Goal: Task Accomplishment & Management: Manage account settings

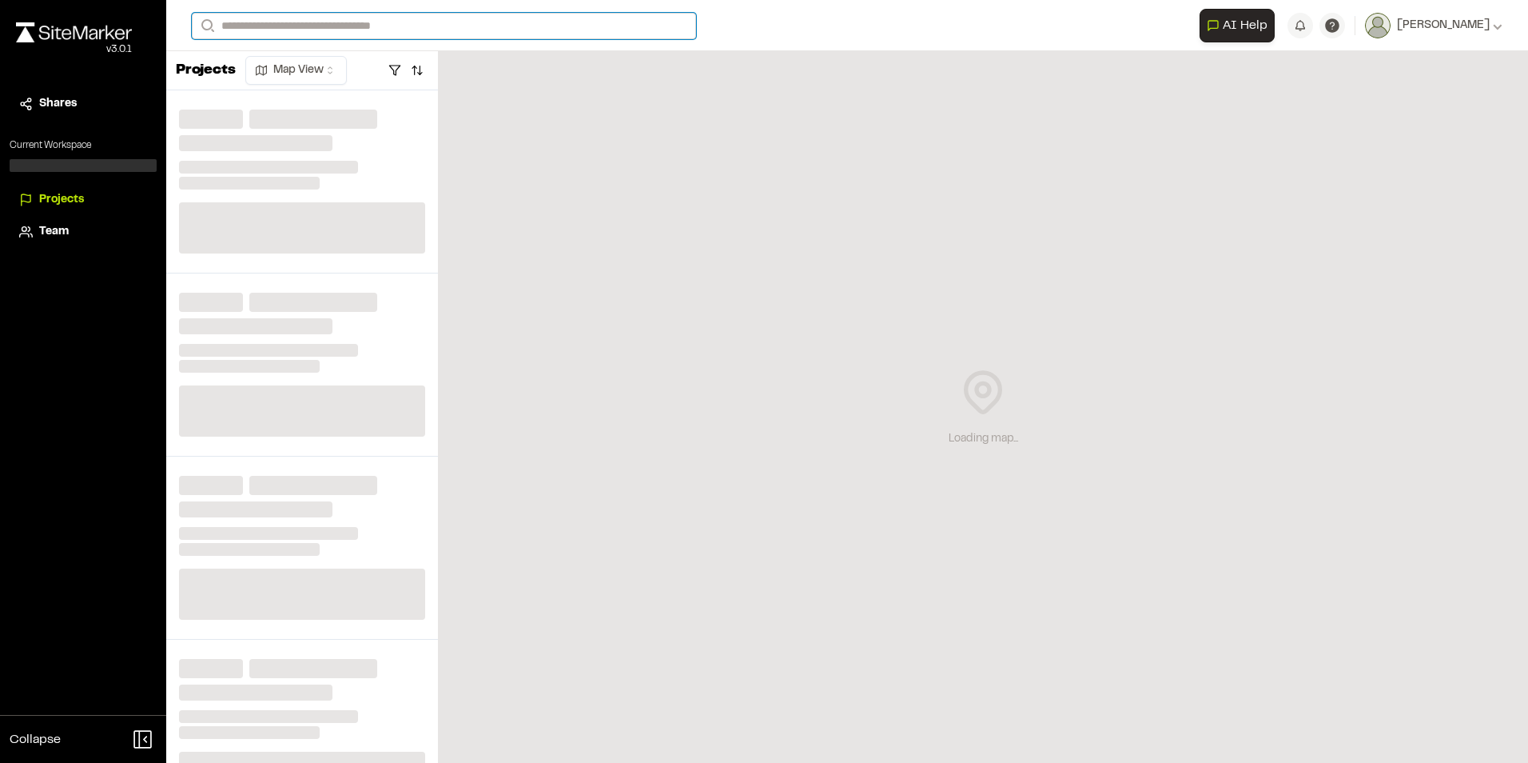
click at [261, 21] on input "Search" at bounding box center [444, 26] width 504 height 26
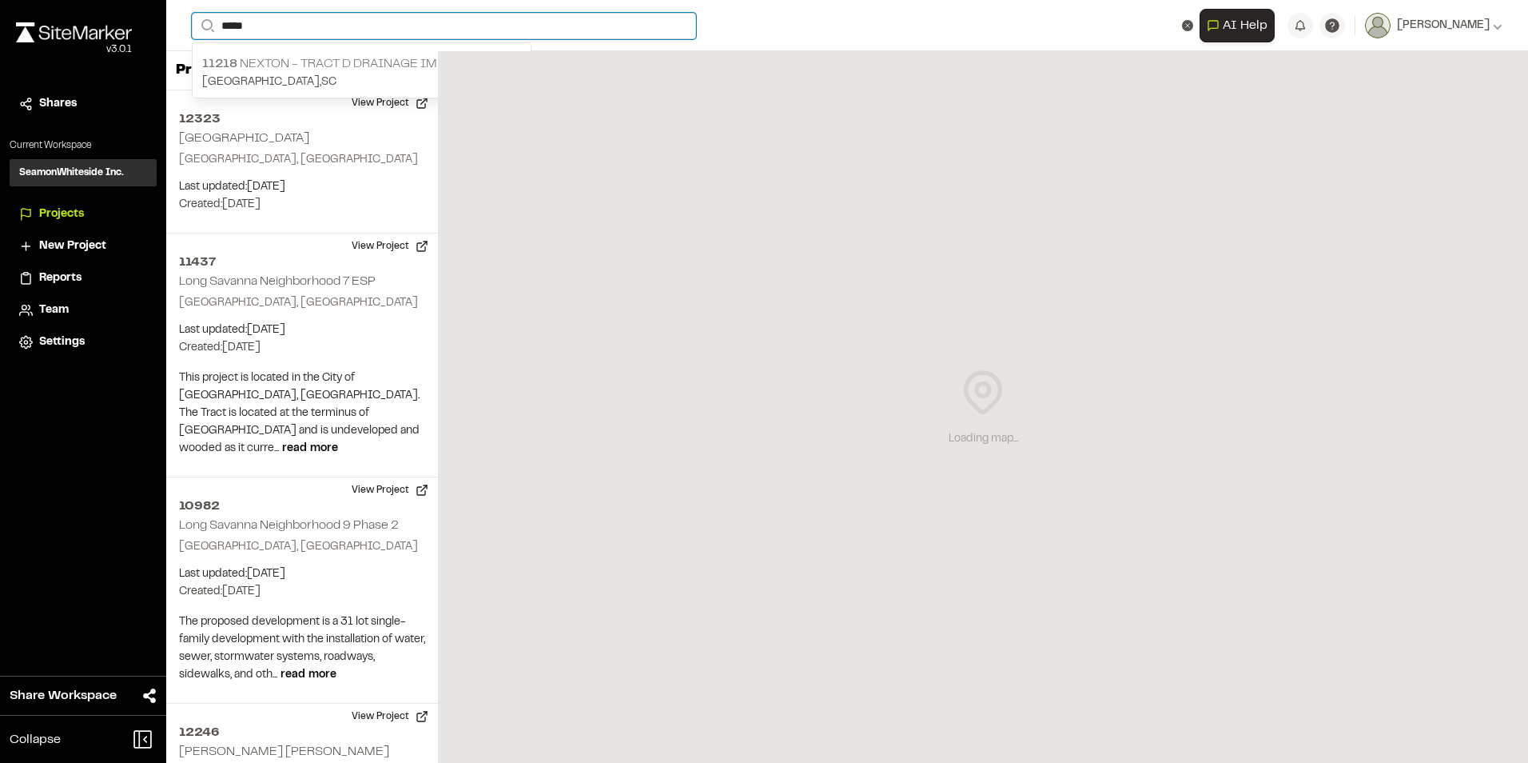
type input "*****"
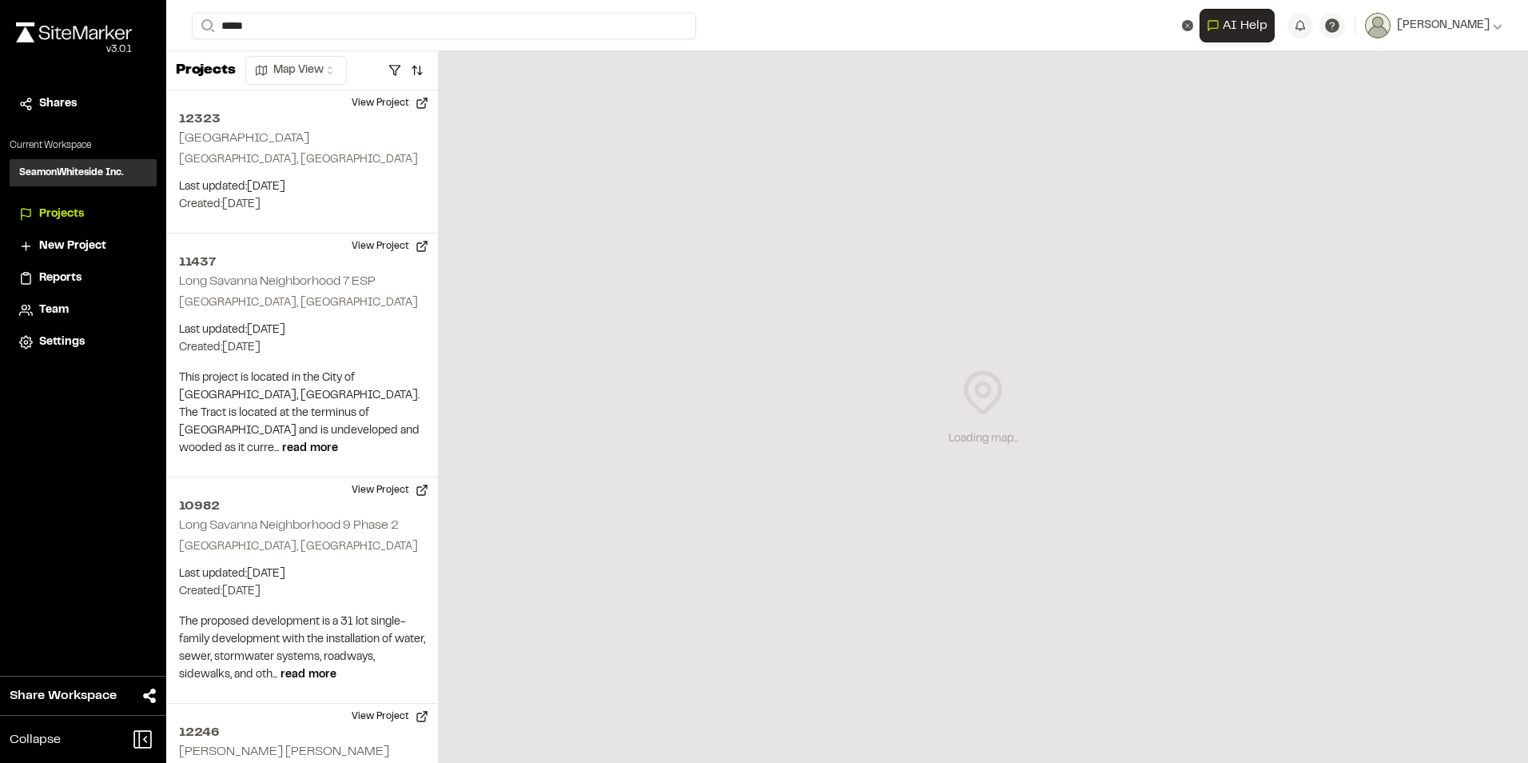
click at [279, 74] on p "[GEOGRAPHIC_DATA] , [GEOGRAPHIC_DATA]" at bounding box center [361, 83] width 319 height 18
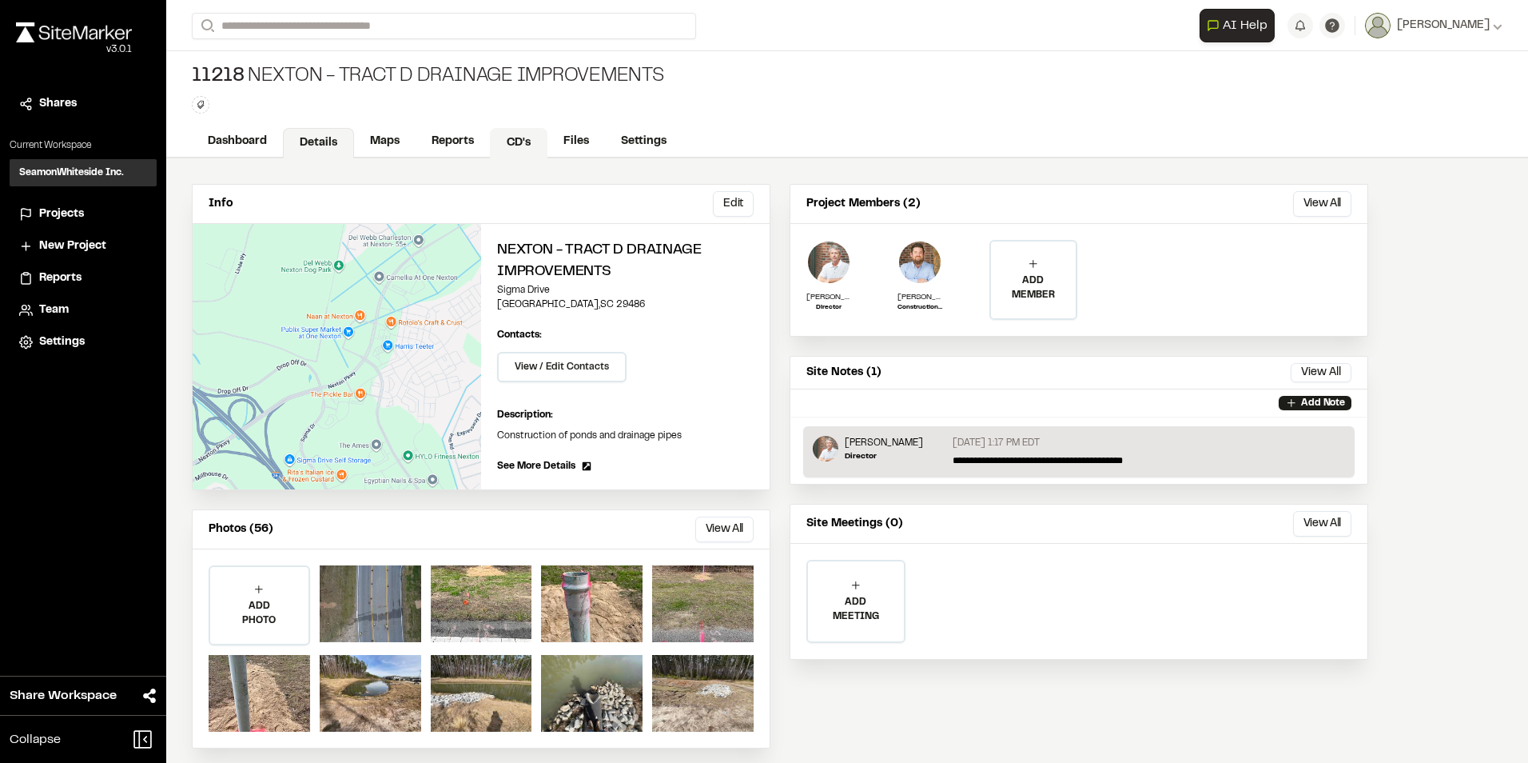
click at [523, 137] on link "CD's" at bounding box center [519, 143] width 58 height 30
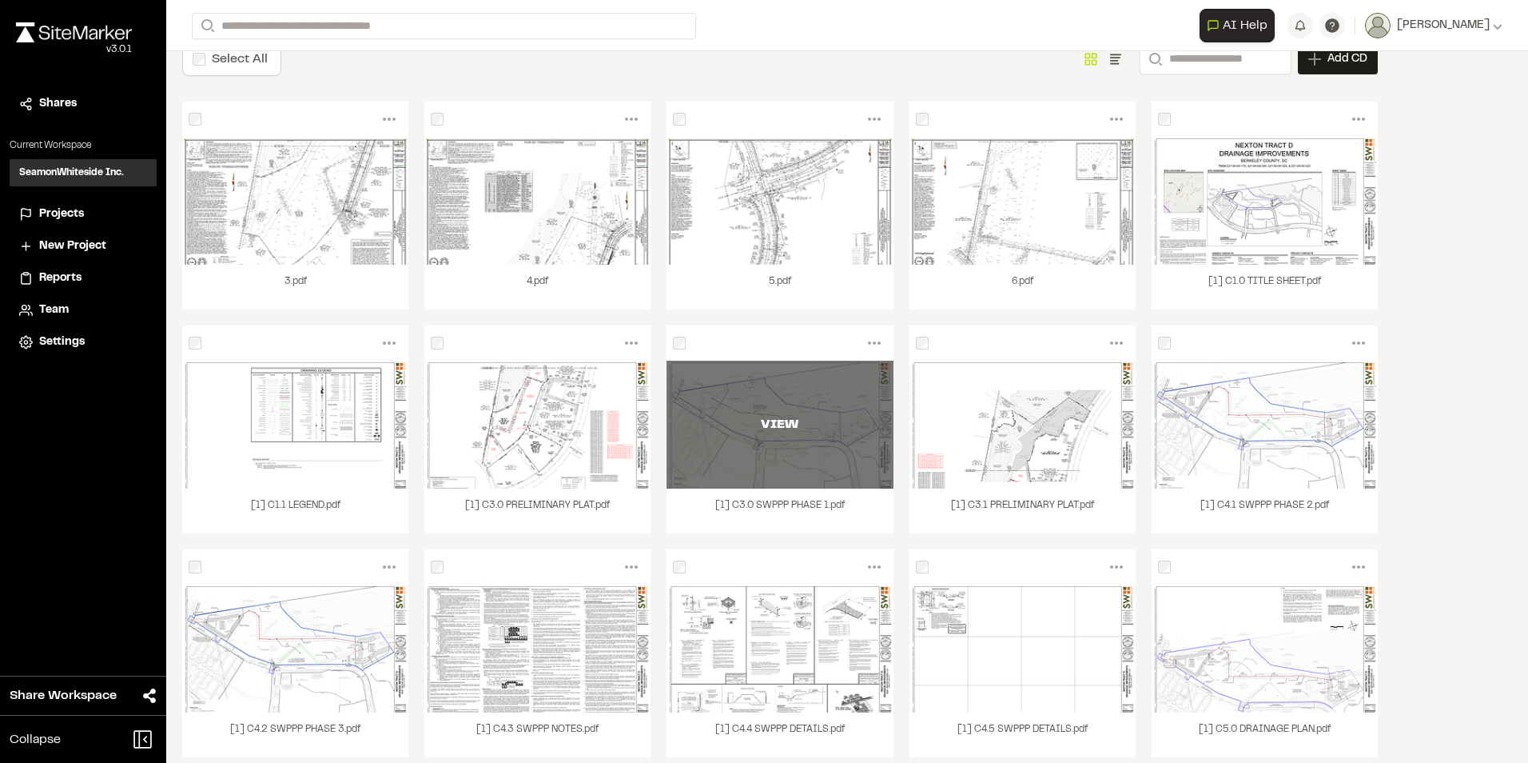
scroll to position [160, 0]
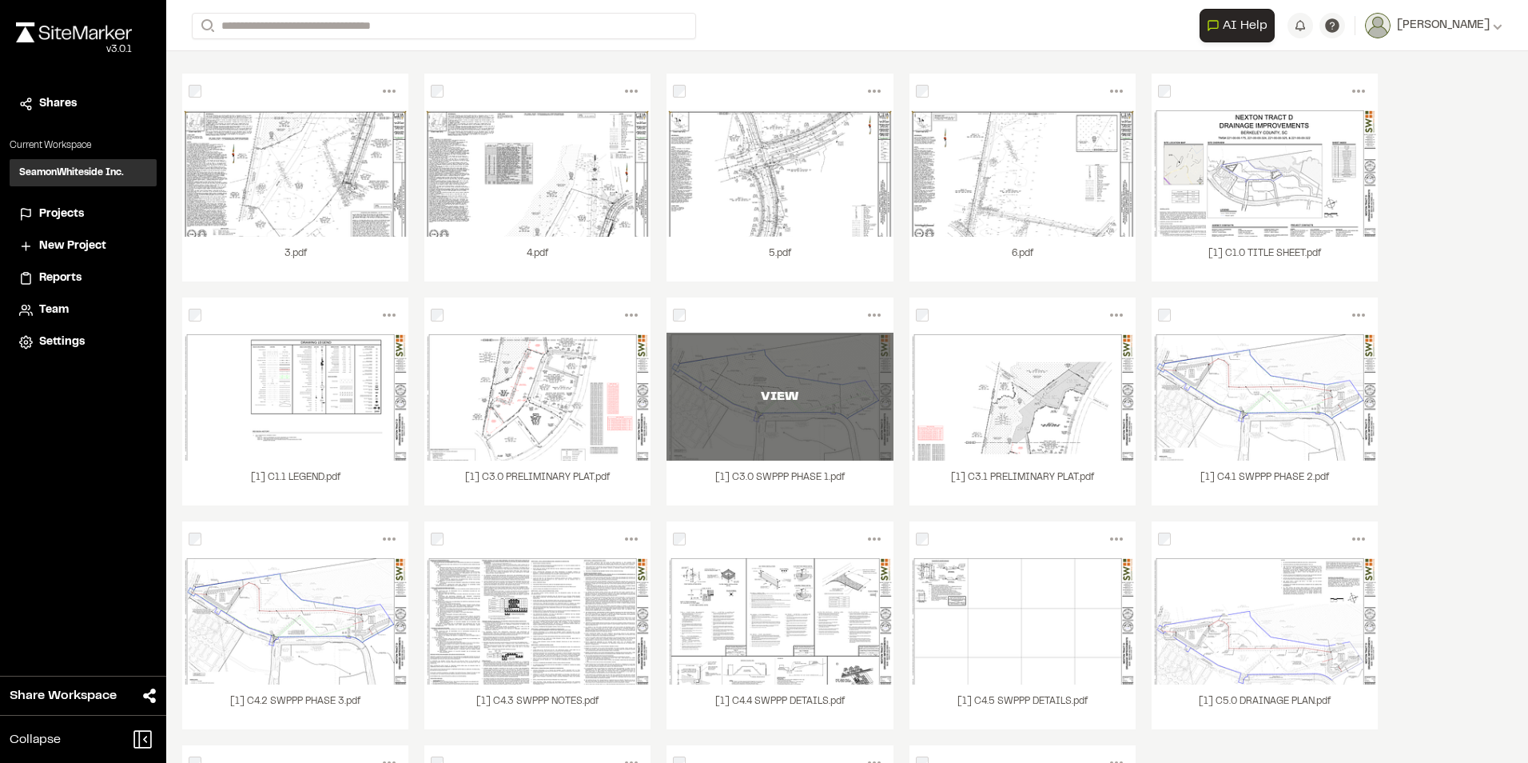
click at [763, 424] on div "VIEW" at bounding box center [780, 397] width 226 height 128
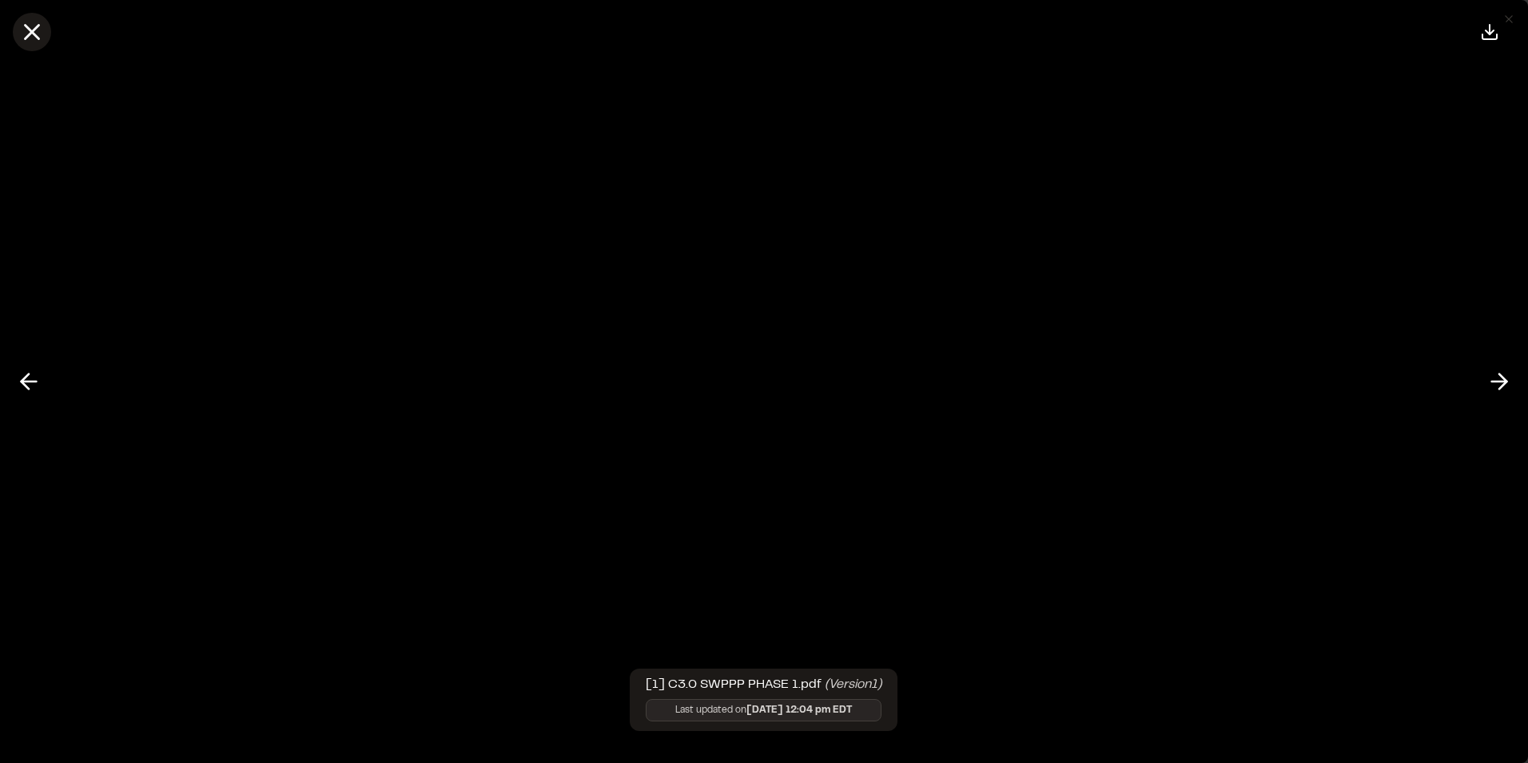
click at [26, 28] on icon at bounding box center [31, 31] width 27 height 27
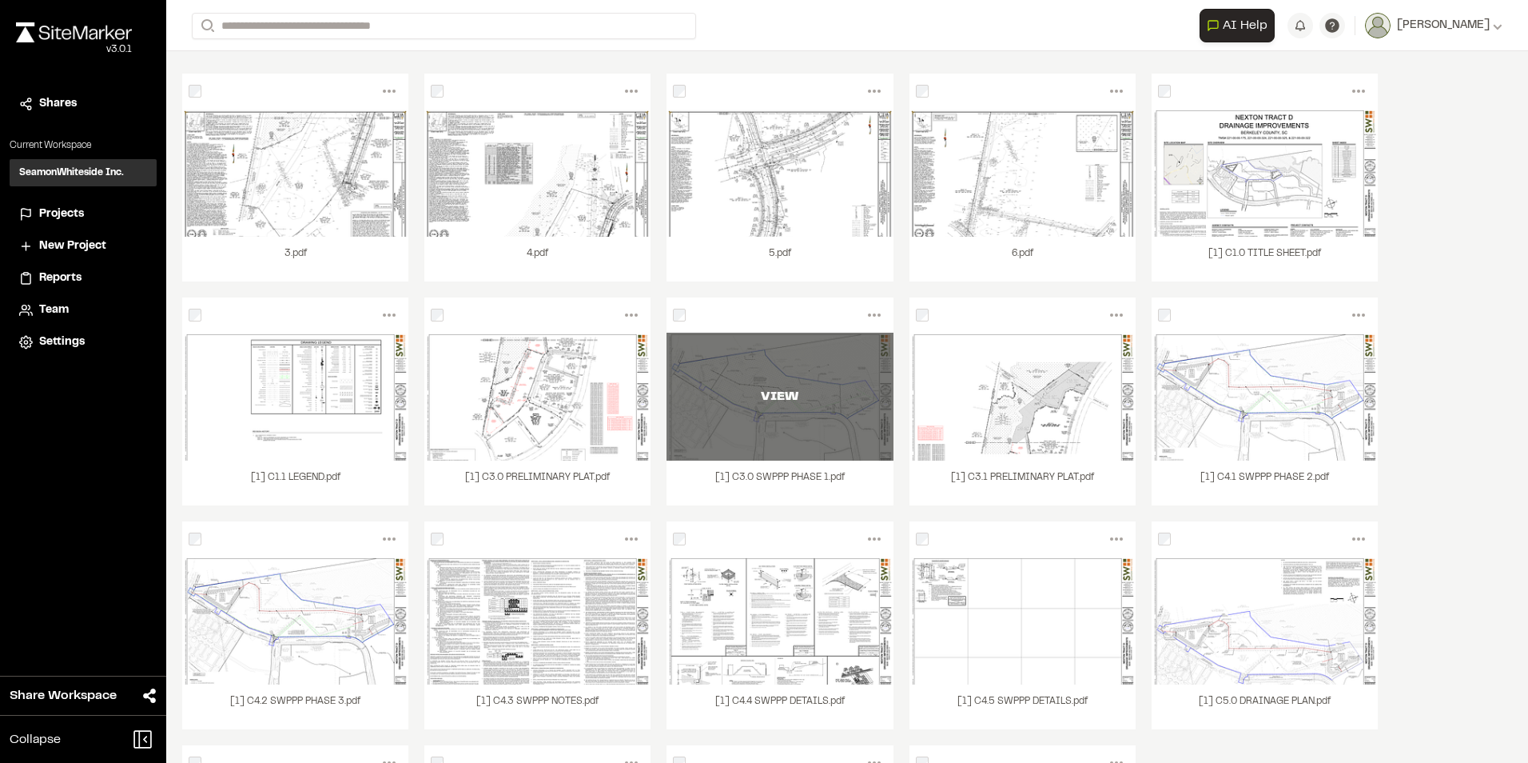
click at [796, 450] on div "VIEW" at bounding box center [780, 397] width 226 height 128
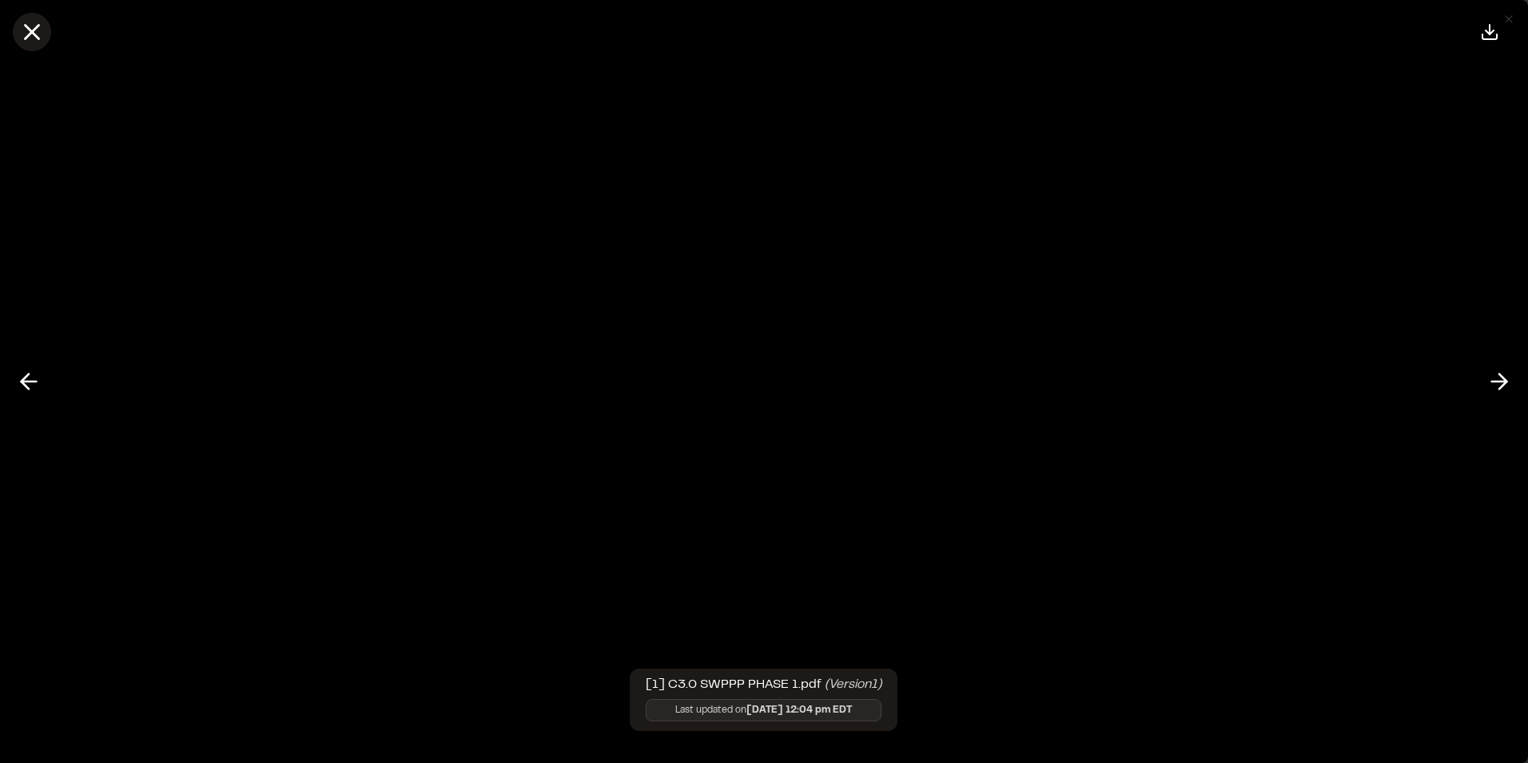
click at [31, 30] on line at bounding box center [33, 33] width 14 height 14
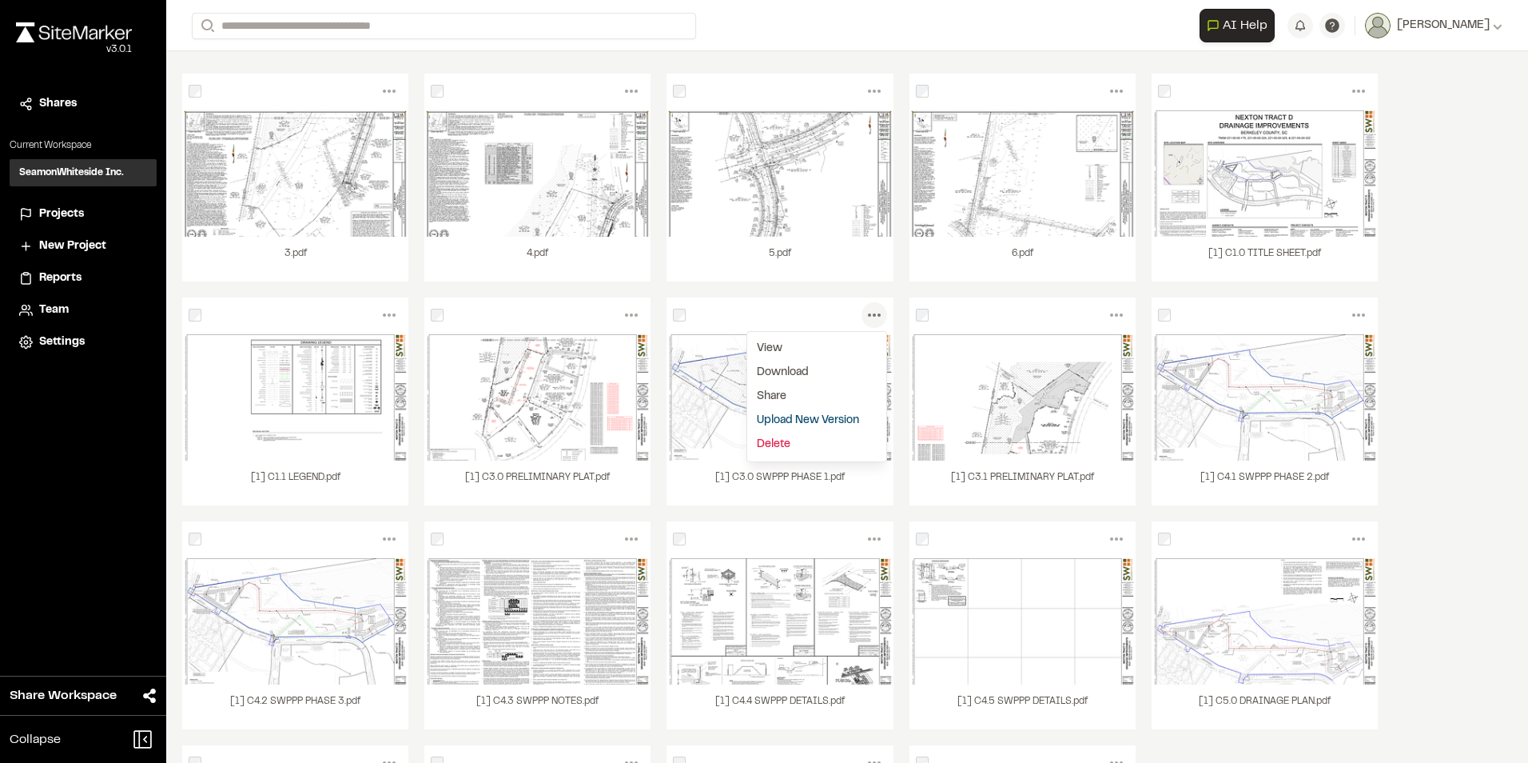
click at [774, 441] on link "Delete" at bounding box center [816, 444] width 139 height 24
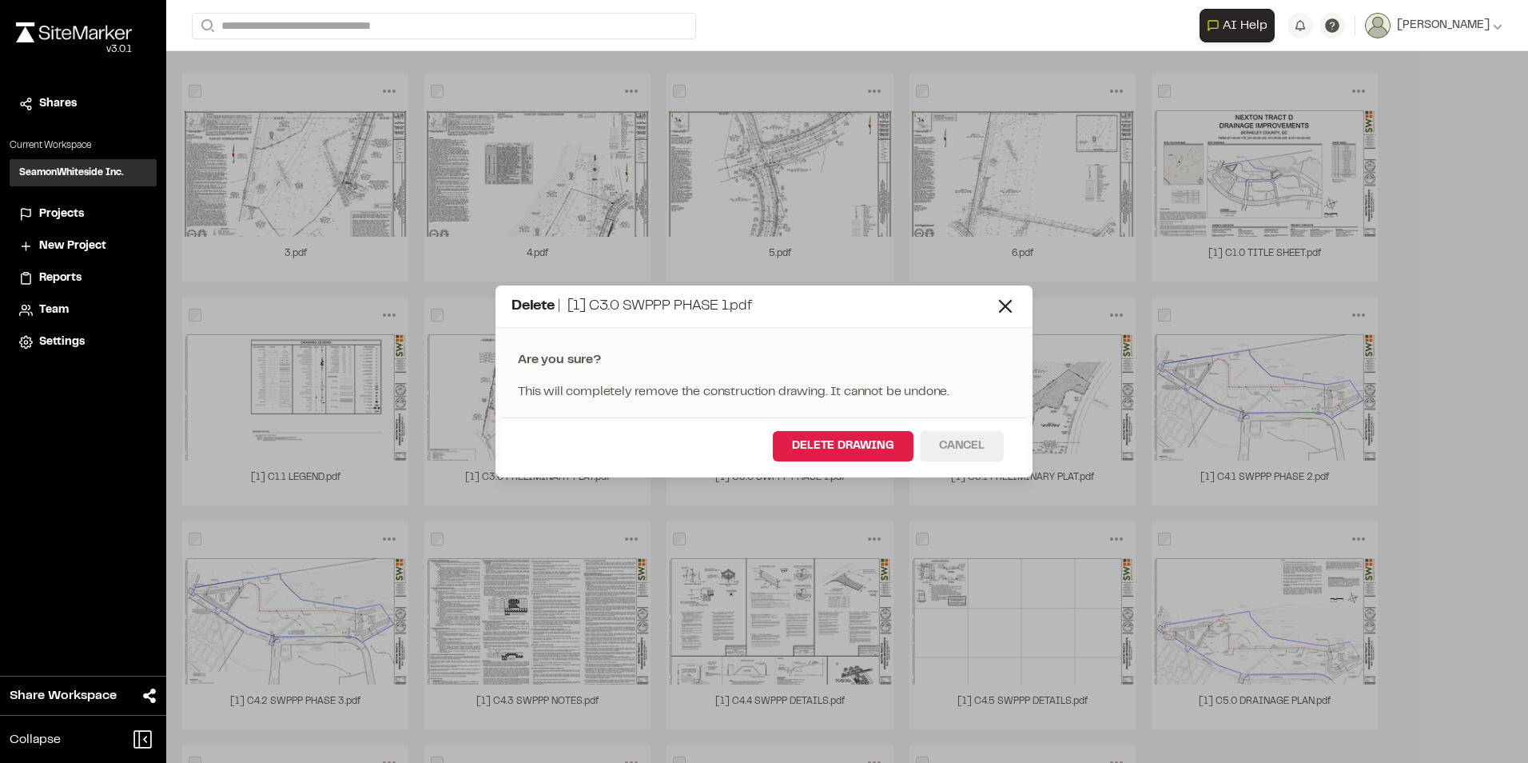
click at [965, 444] on button "Cancel" at bounding box center [962, 446] width 84 height 30
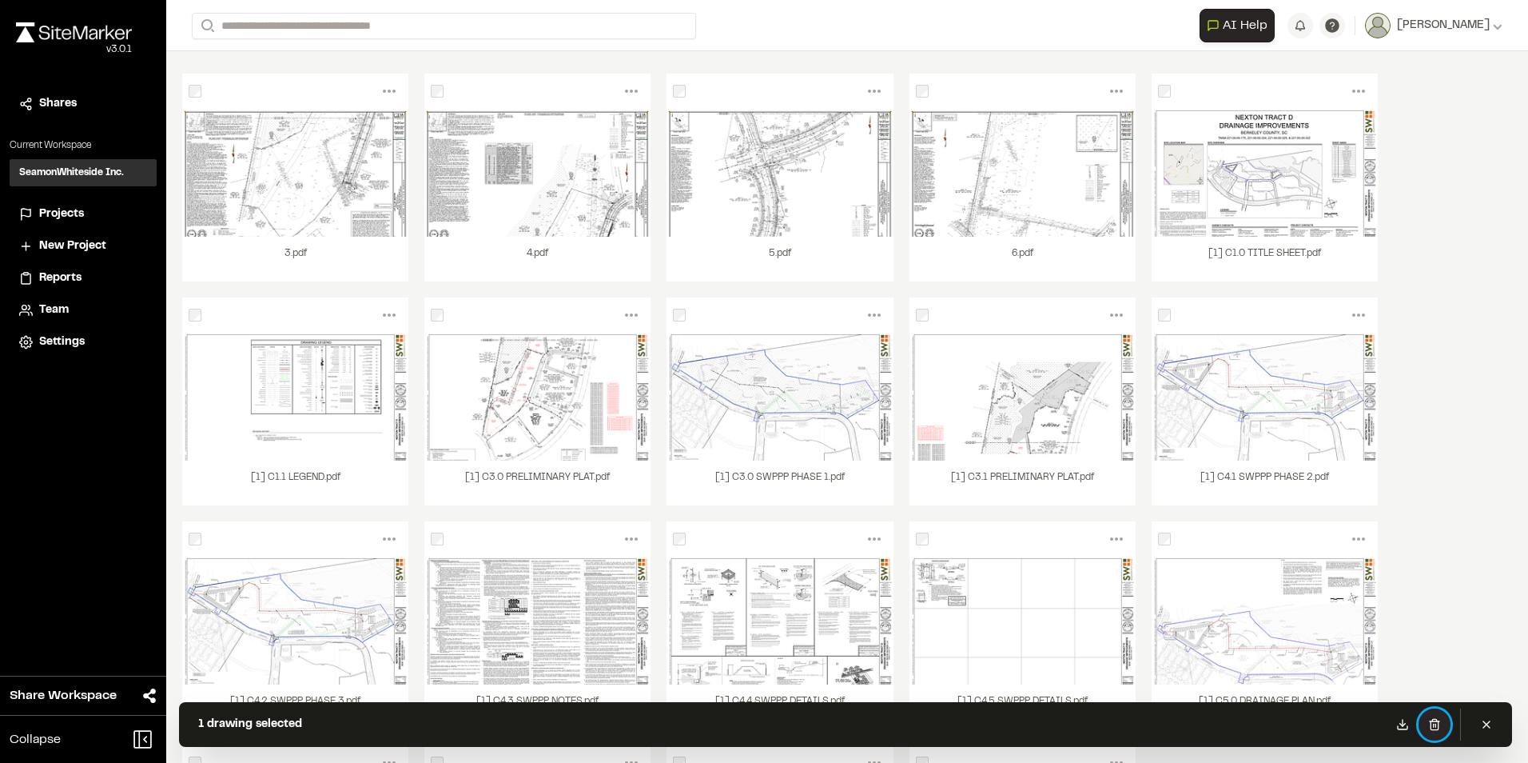
click at [1433, 722] on icon at bounding box center [1435, 724] width 13 height 13
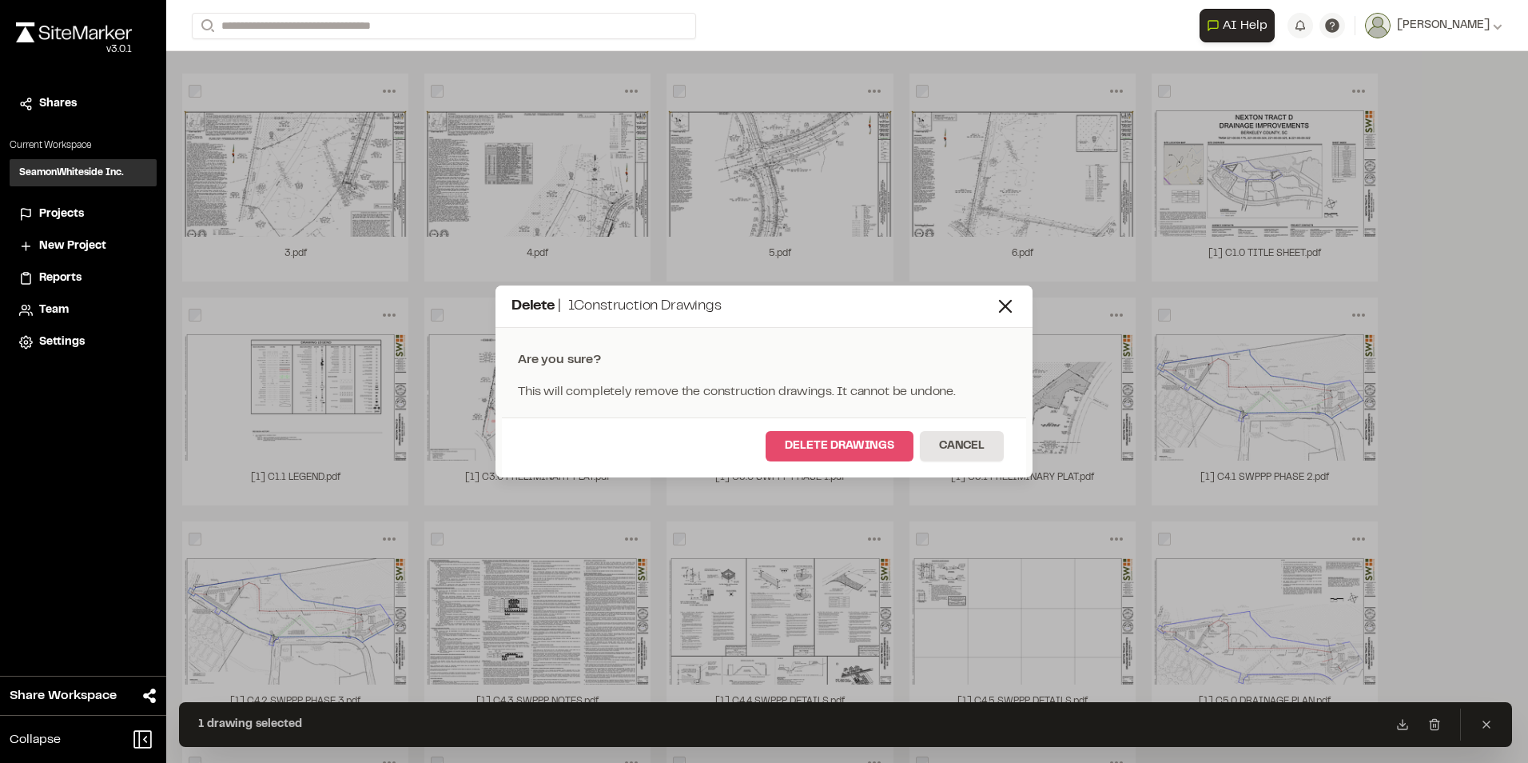
click at [855, 444] on button "Delete Drawings" at bounding box center [840, 446] width 148 height 30
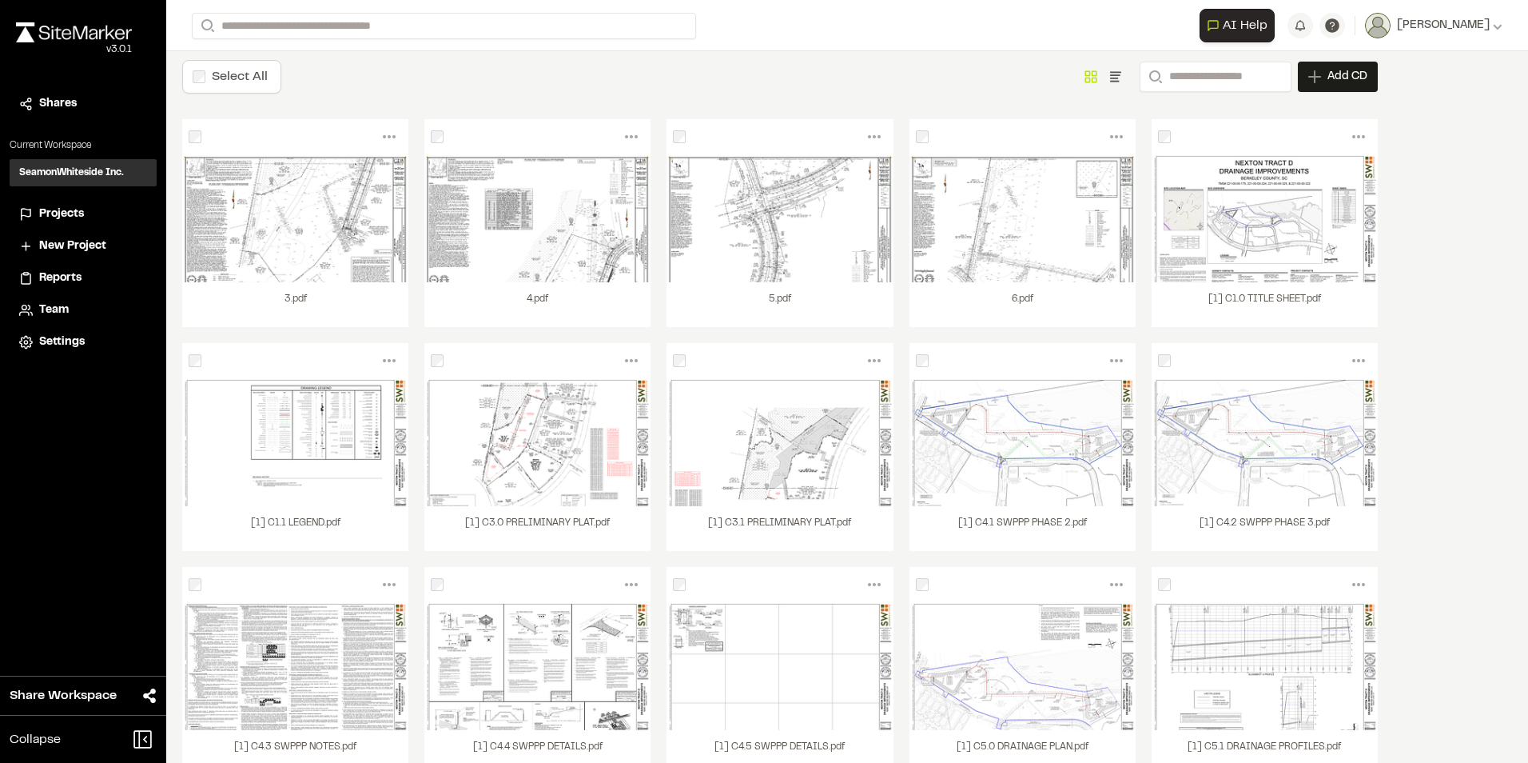
scroll to position [0, 0]
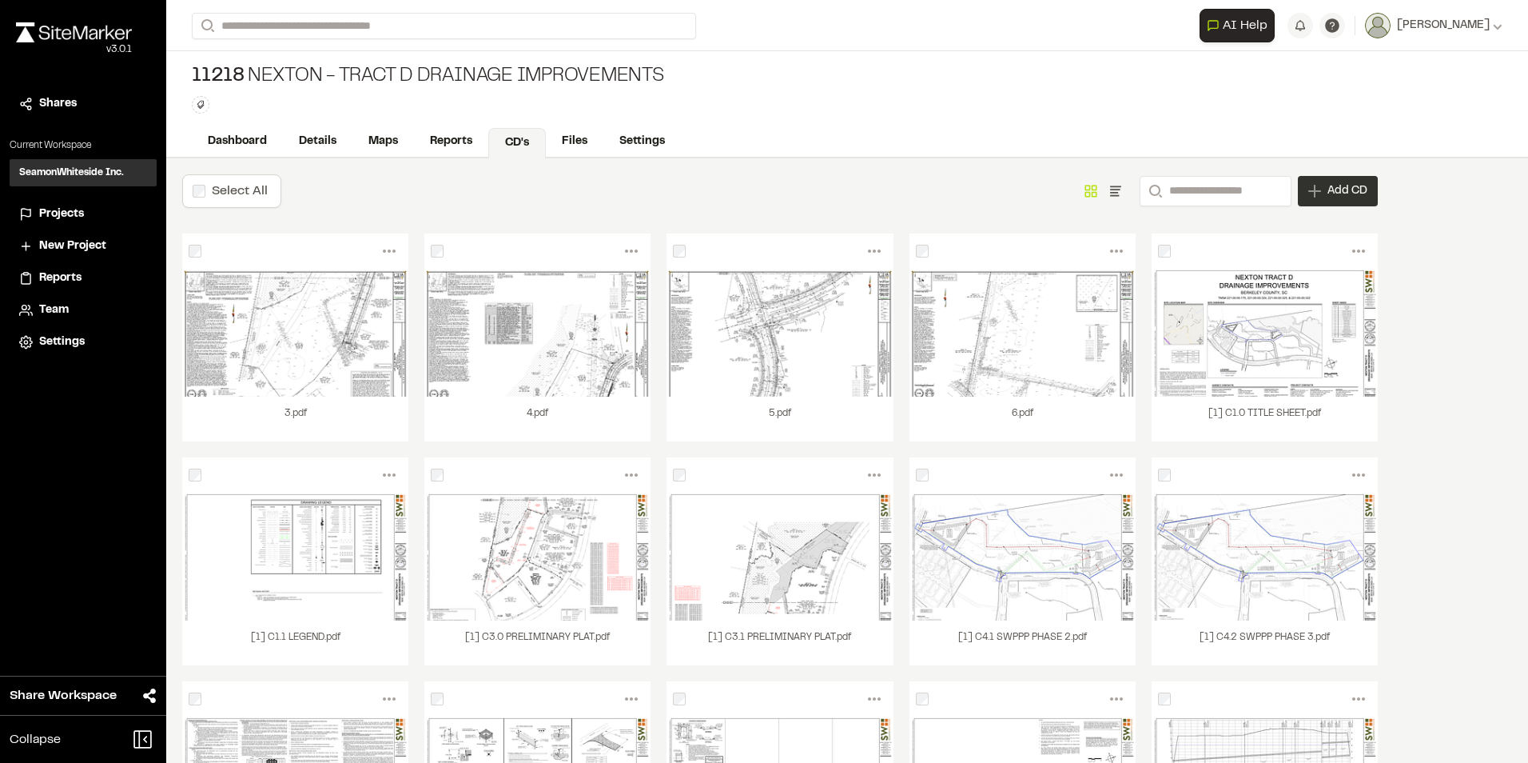
click at [1330, 190] on span "Add CD" at bounding box center [1348, 191] width 40 height 16
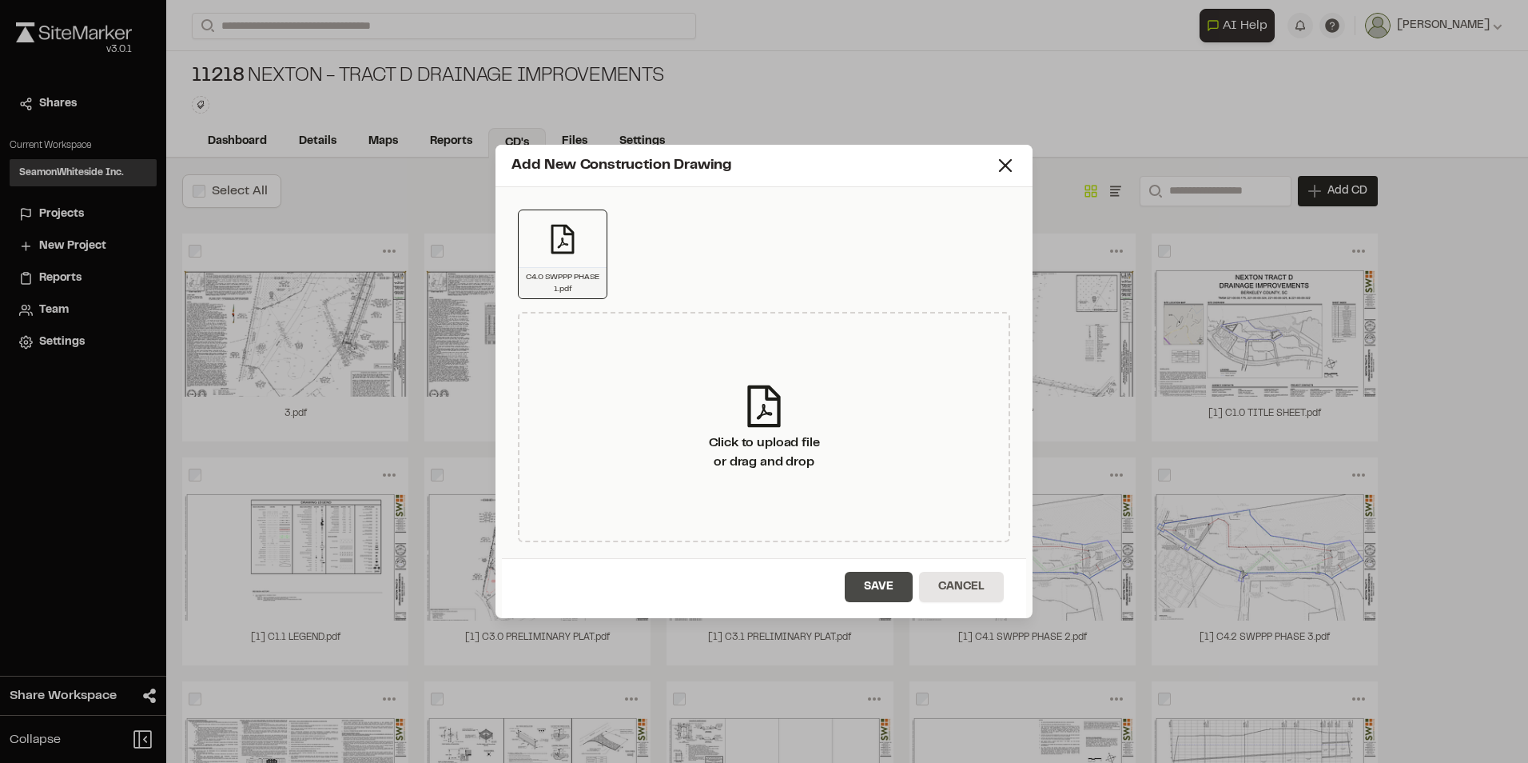
click at [870, 581] on button "Save" at bounding box center [879, 587] width 68 height 30
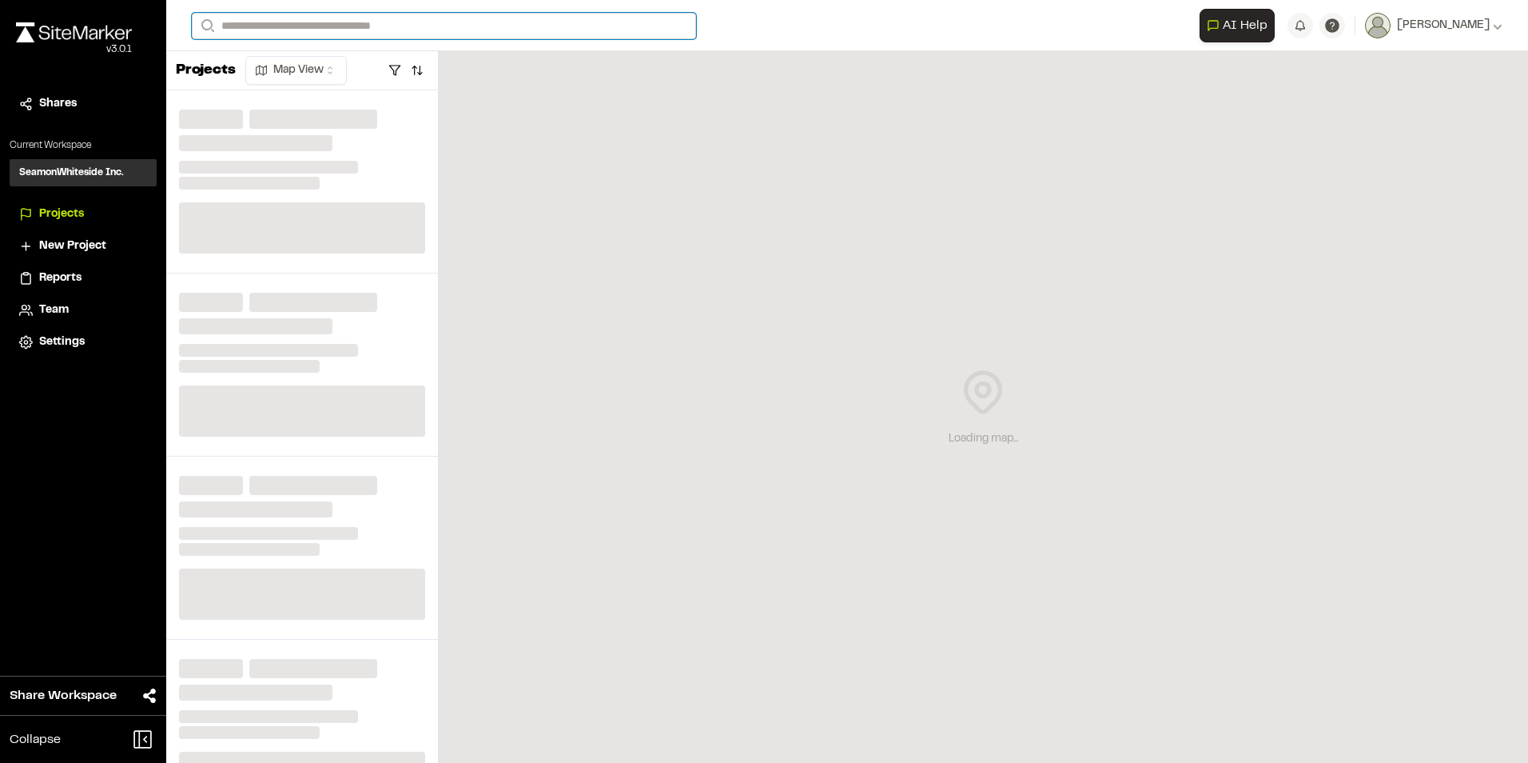
click at [253, 22] on input "Search" at bounding box center [444, 26] width 504 height 26
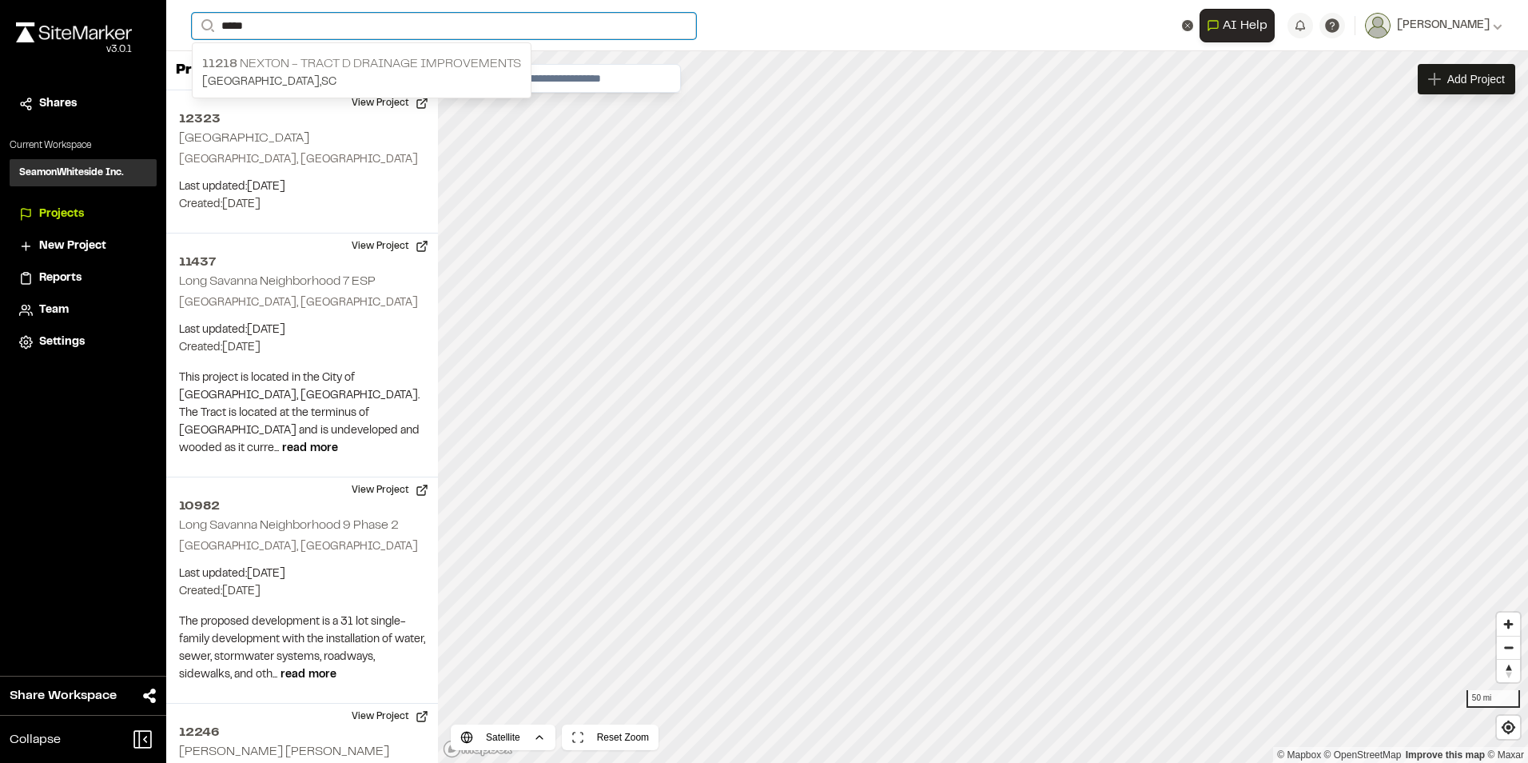
type input "*****"
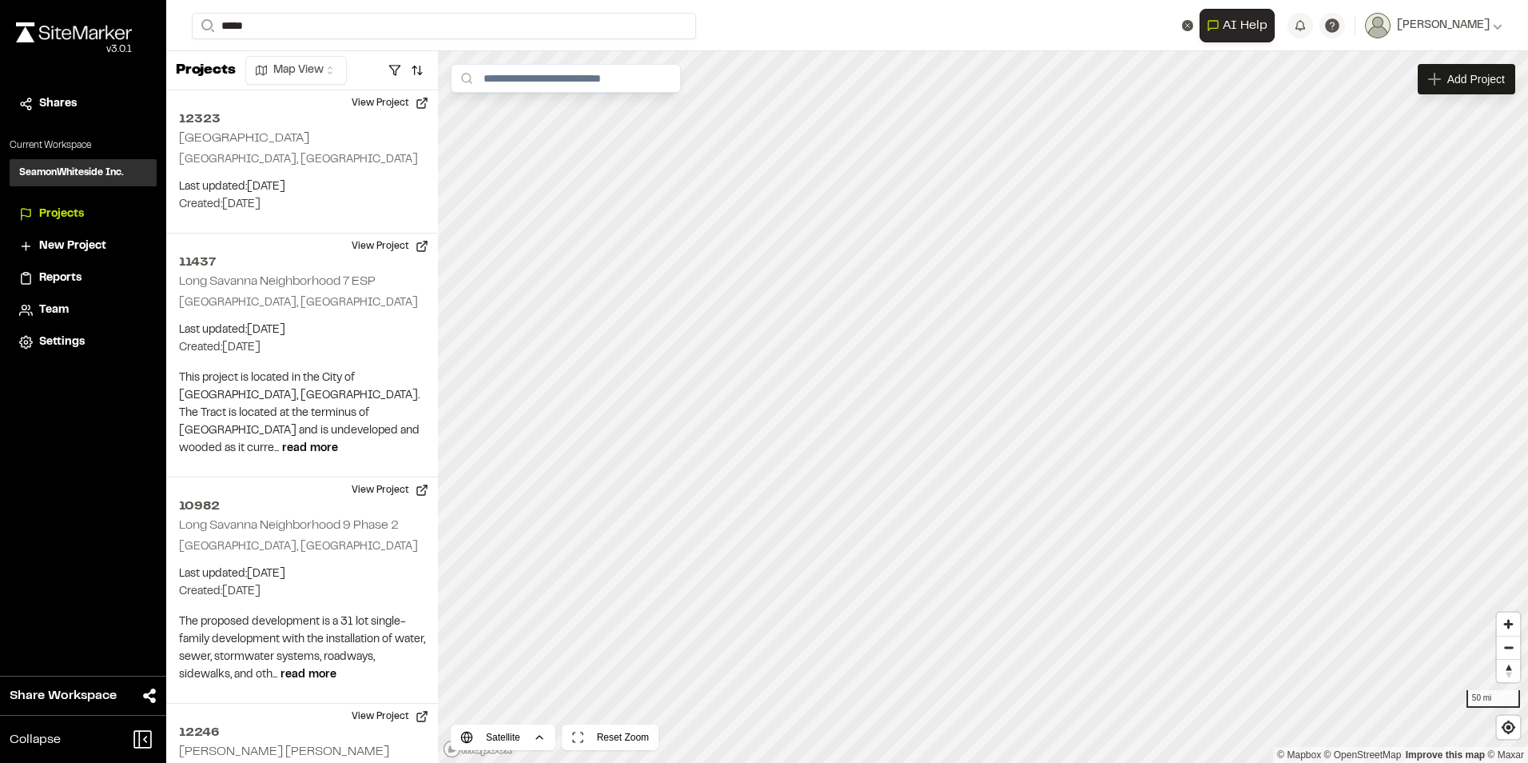
click at [248, 74] on p "[GEOGRAPHIC_DATA] , [GEOGRAPHIC_DATA]" at bounding box center [361, 83] width 319 height 18
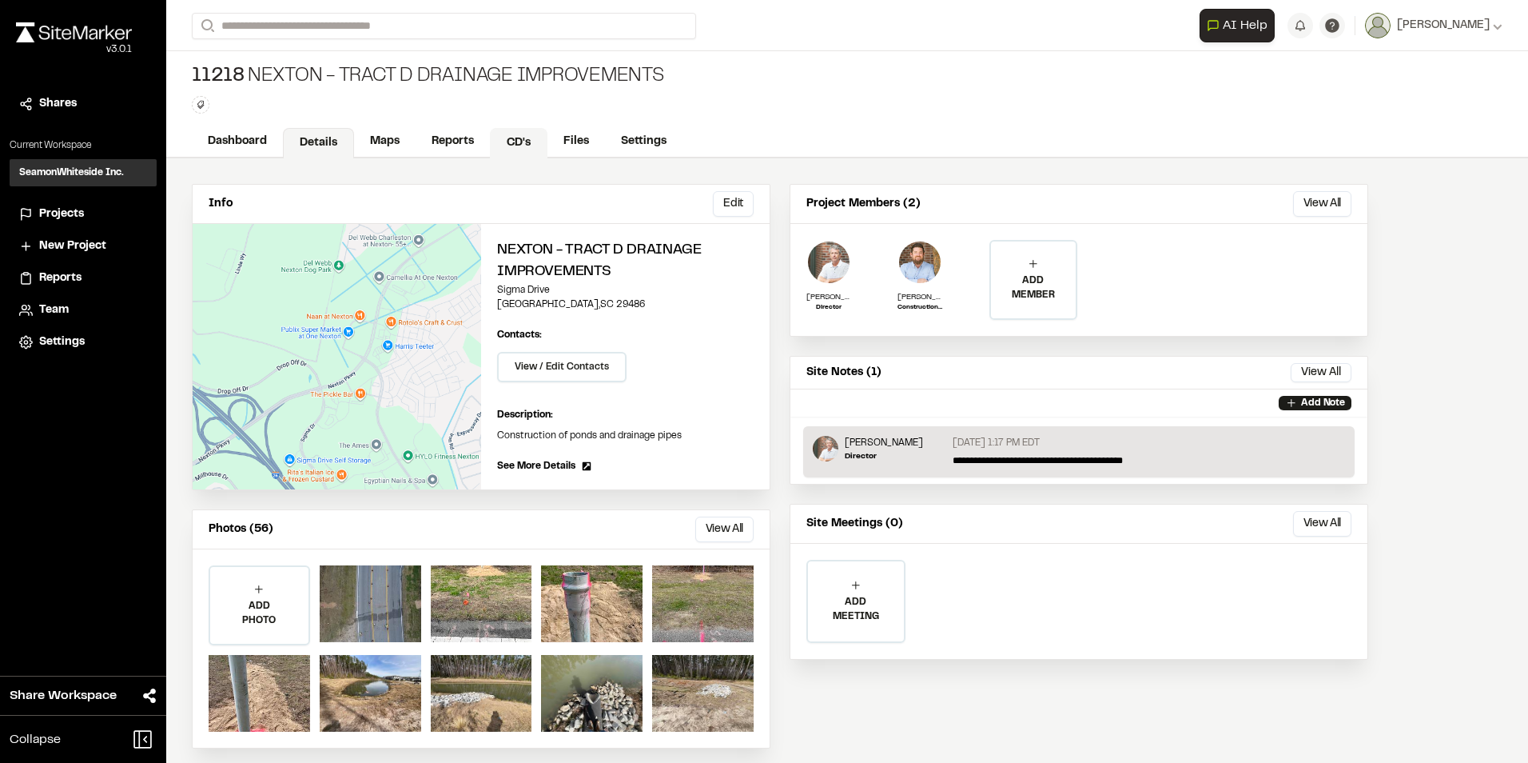
click at [520, 141] on link "CD's" at bounding box center [519, 143] width 58 height 30
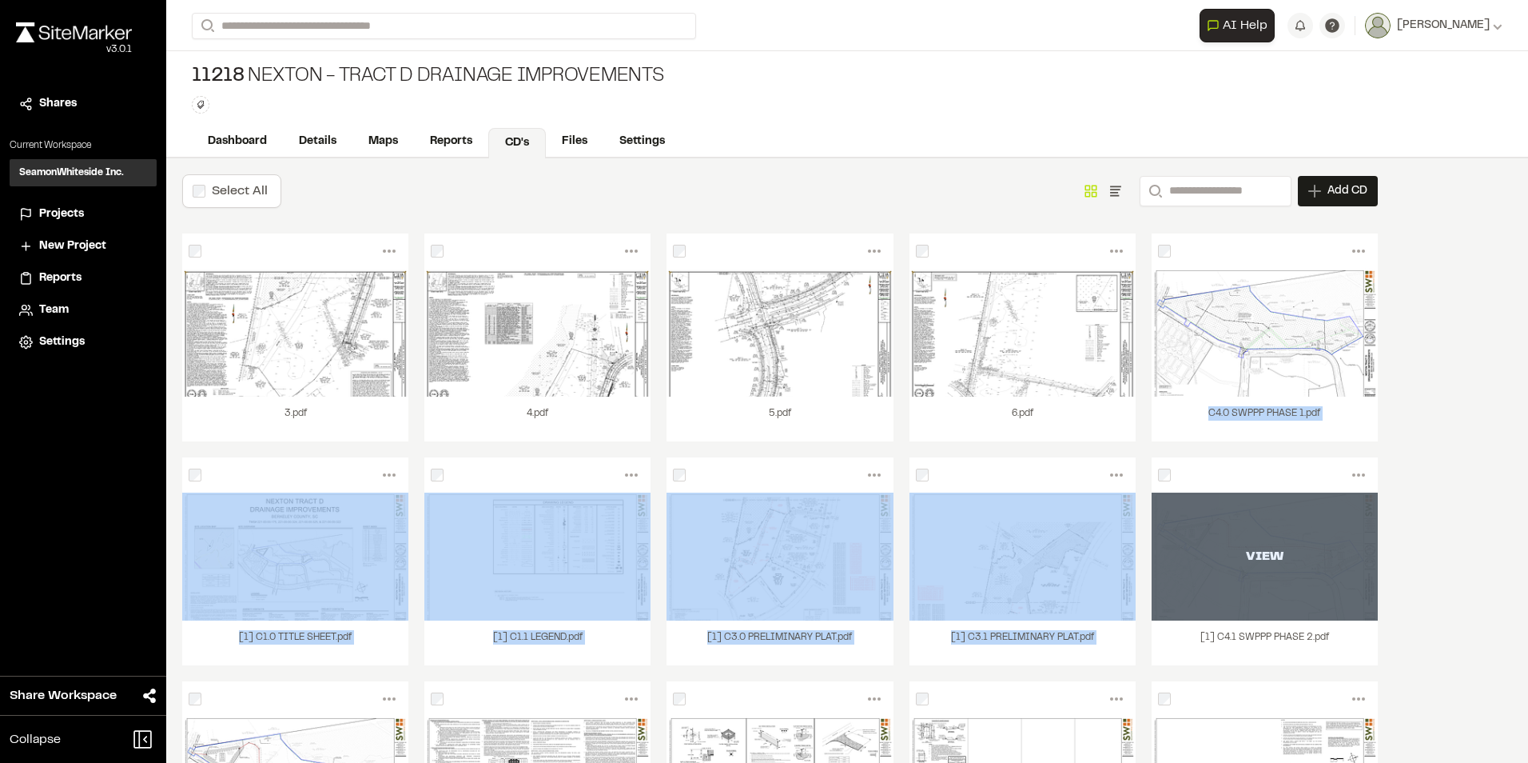
drag, startPoint x: 1260, startPoint y: 363, endPoint x: 1195, endPoint y: 571, distance: 217.7
click at [1195, 571] on div "Menu View Download Share Upload New Version Delete Delete | 3.pdf Are you sure?…" at bounding box center [780, 688] width 1196 height 911
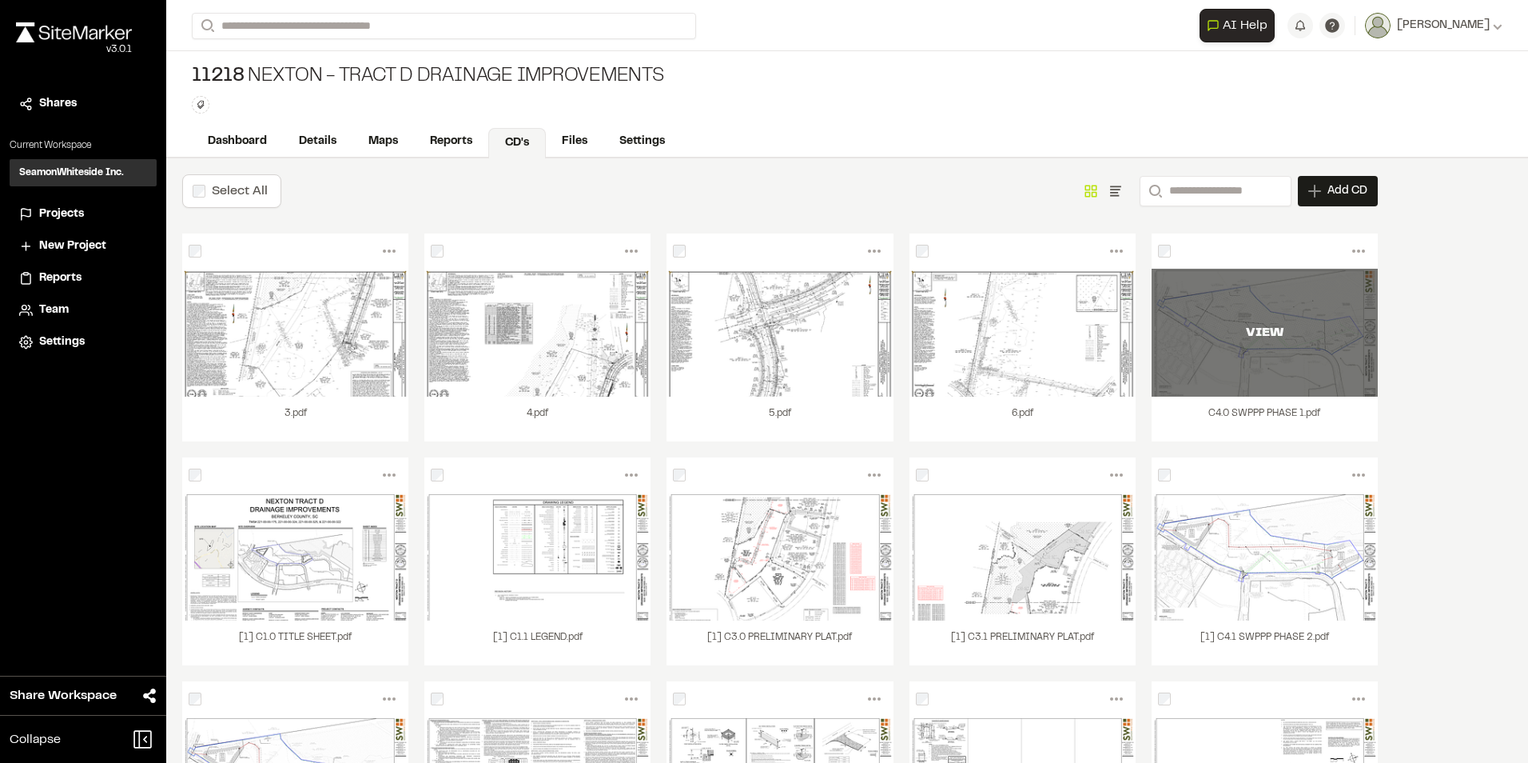
drag, startPoint x: 1195, startPoint y: 571, endPoint x: 1234, endPoint y: 344, distance: 230.4
click at [1234, 344] on div "VIEW" at bounding box center [1265, 333] width 226 height 128
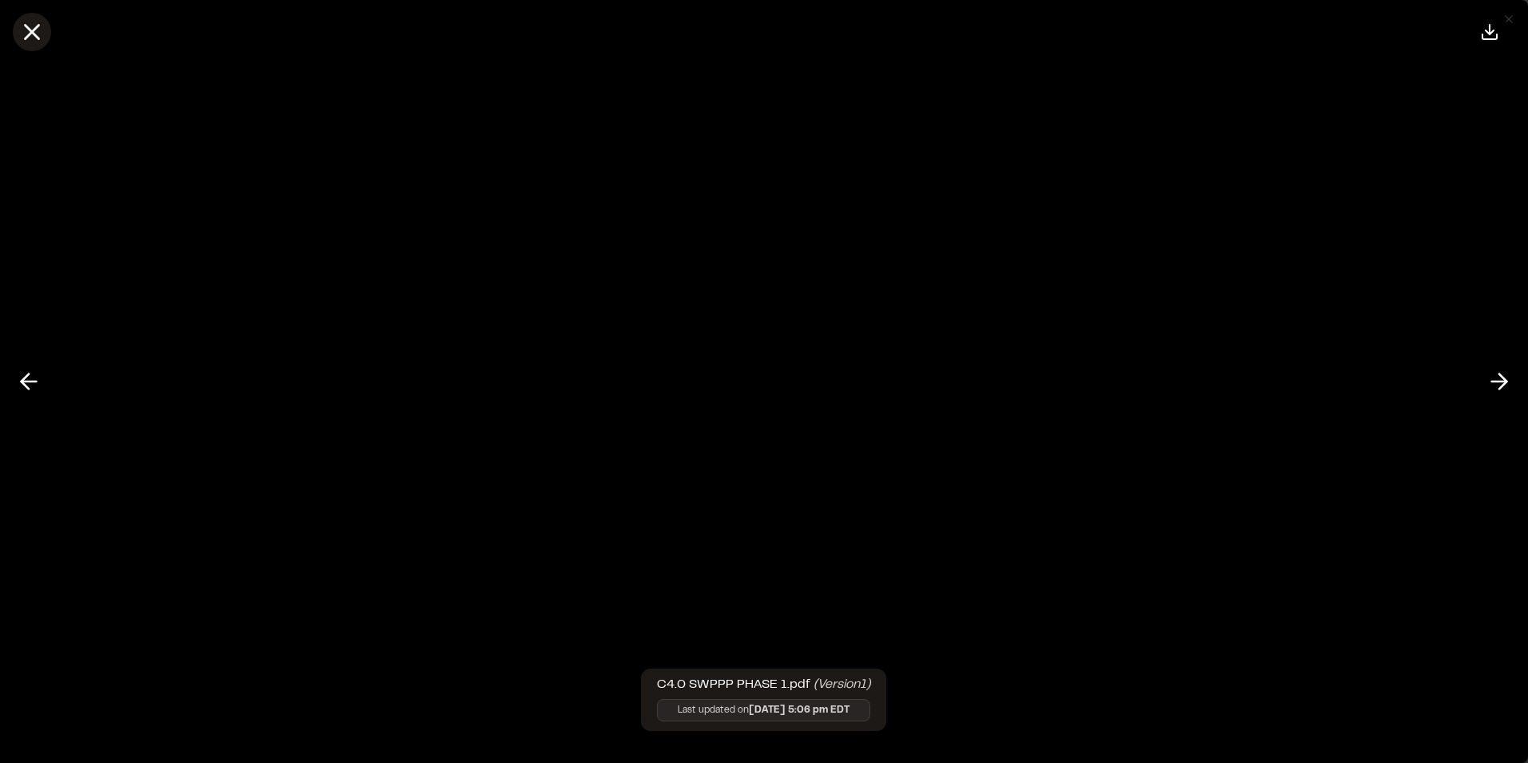
click at [33, 28] on icon at bounding box center [31, 31] width 27 height 27
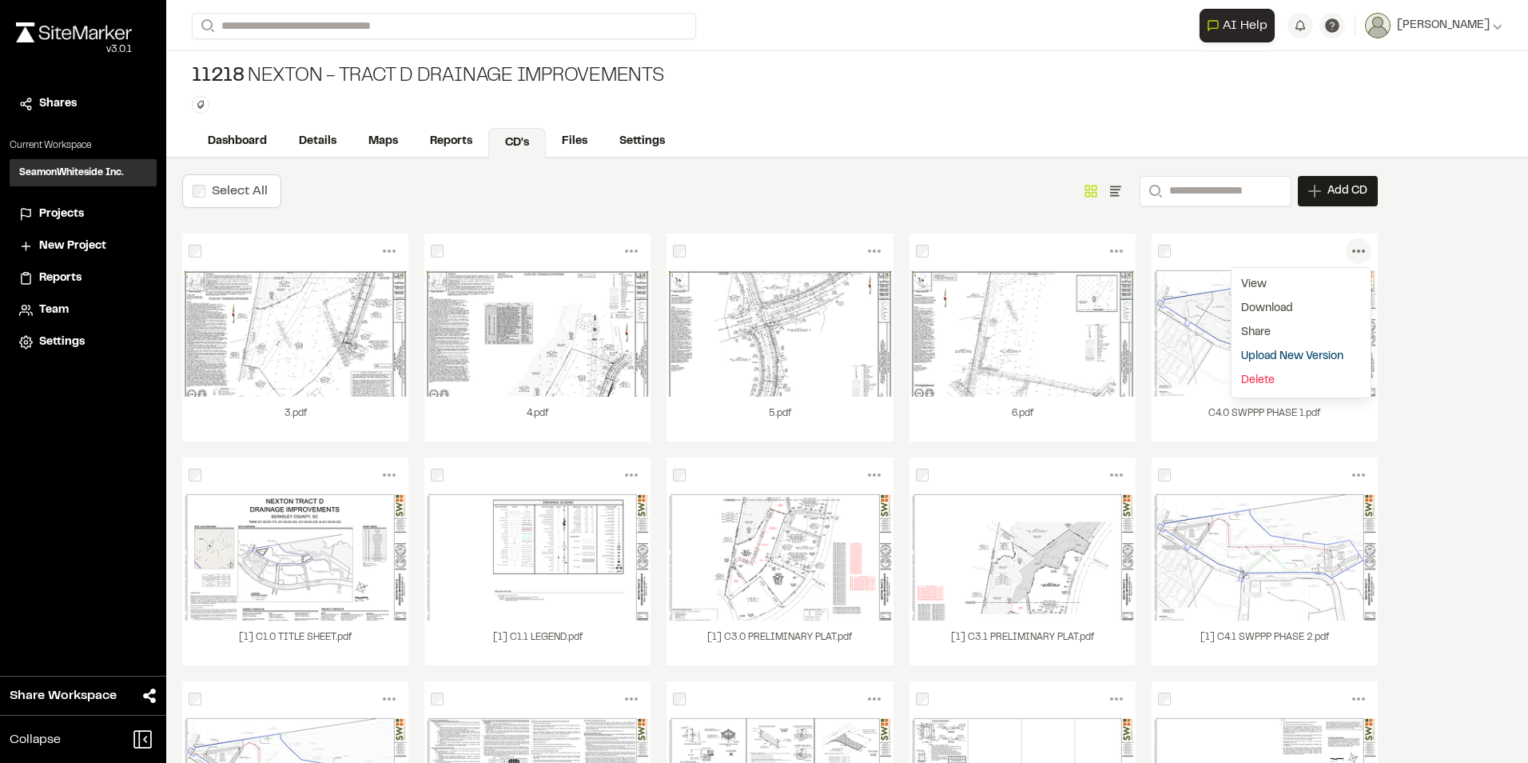
click at [1356, 250] on icon at bounding box center [1359, 251] width 26 height 26
click at [211, 190] on div "Select All" at bounding box center [231, 191] width 99 height 34
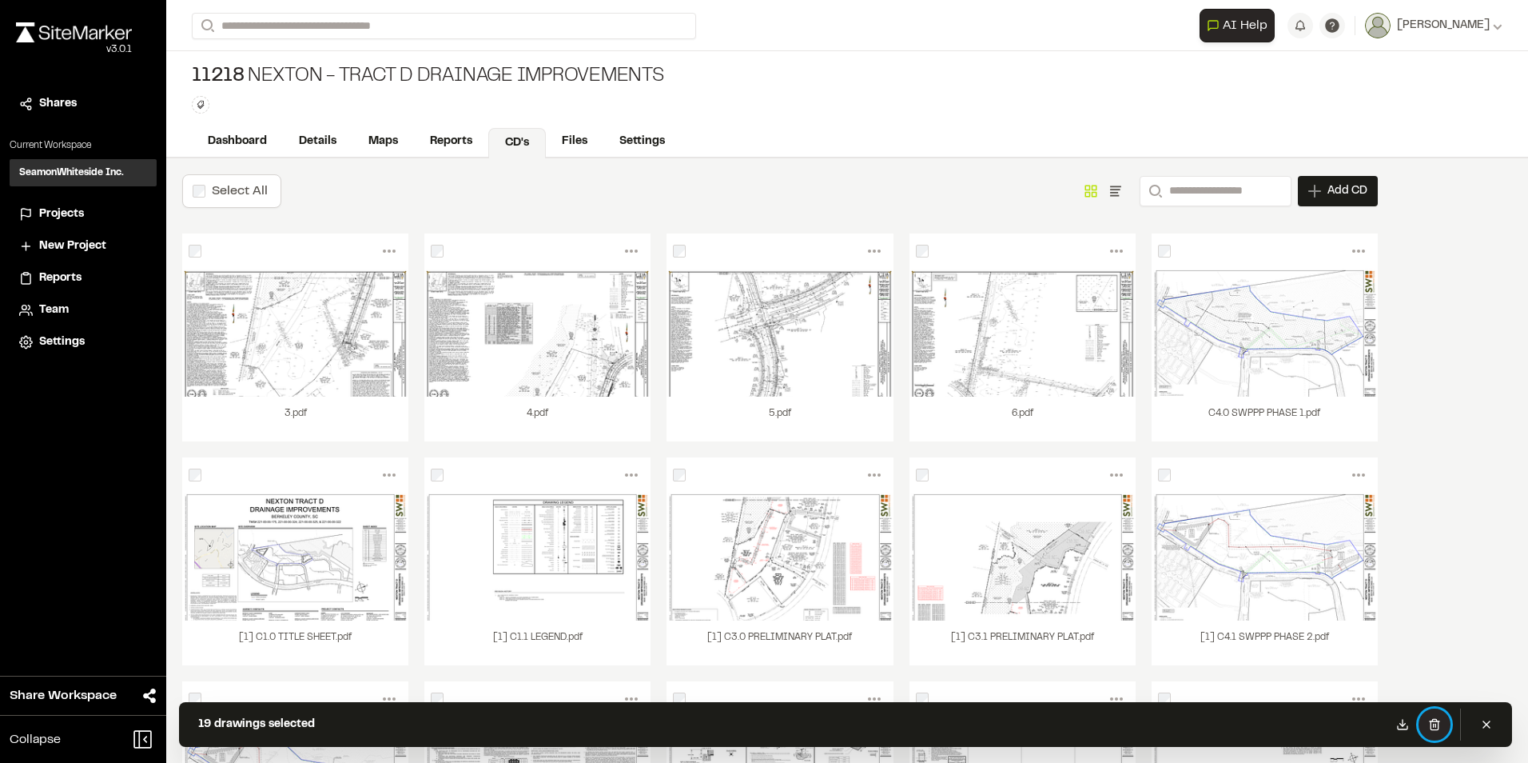
click at [1428, 717] on button at bounding box center [1435, 724] width 32 height 32
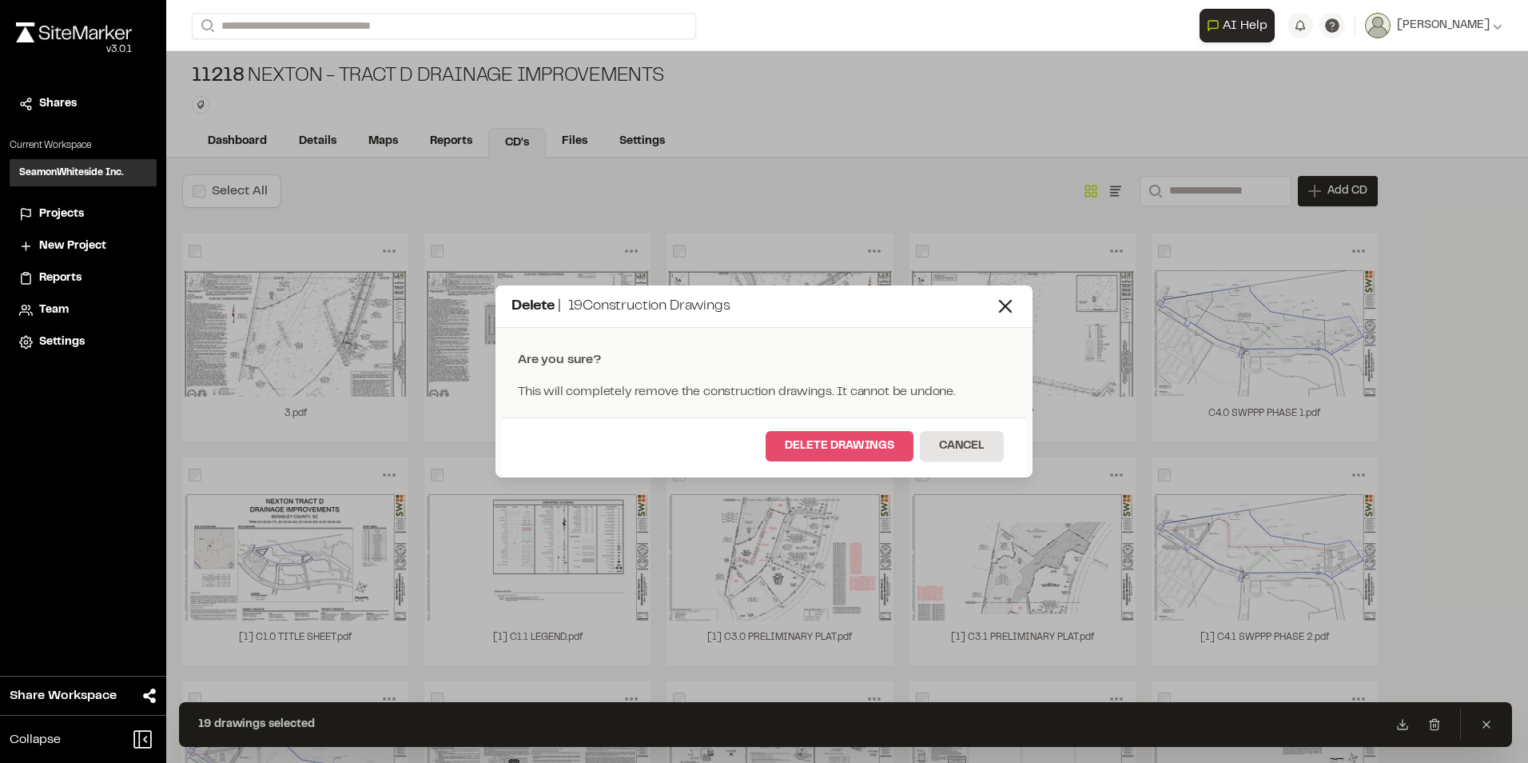
click at [865, 448] on button "Delete Drawings" at bounding box center [840, 446] width 148 height 30
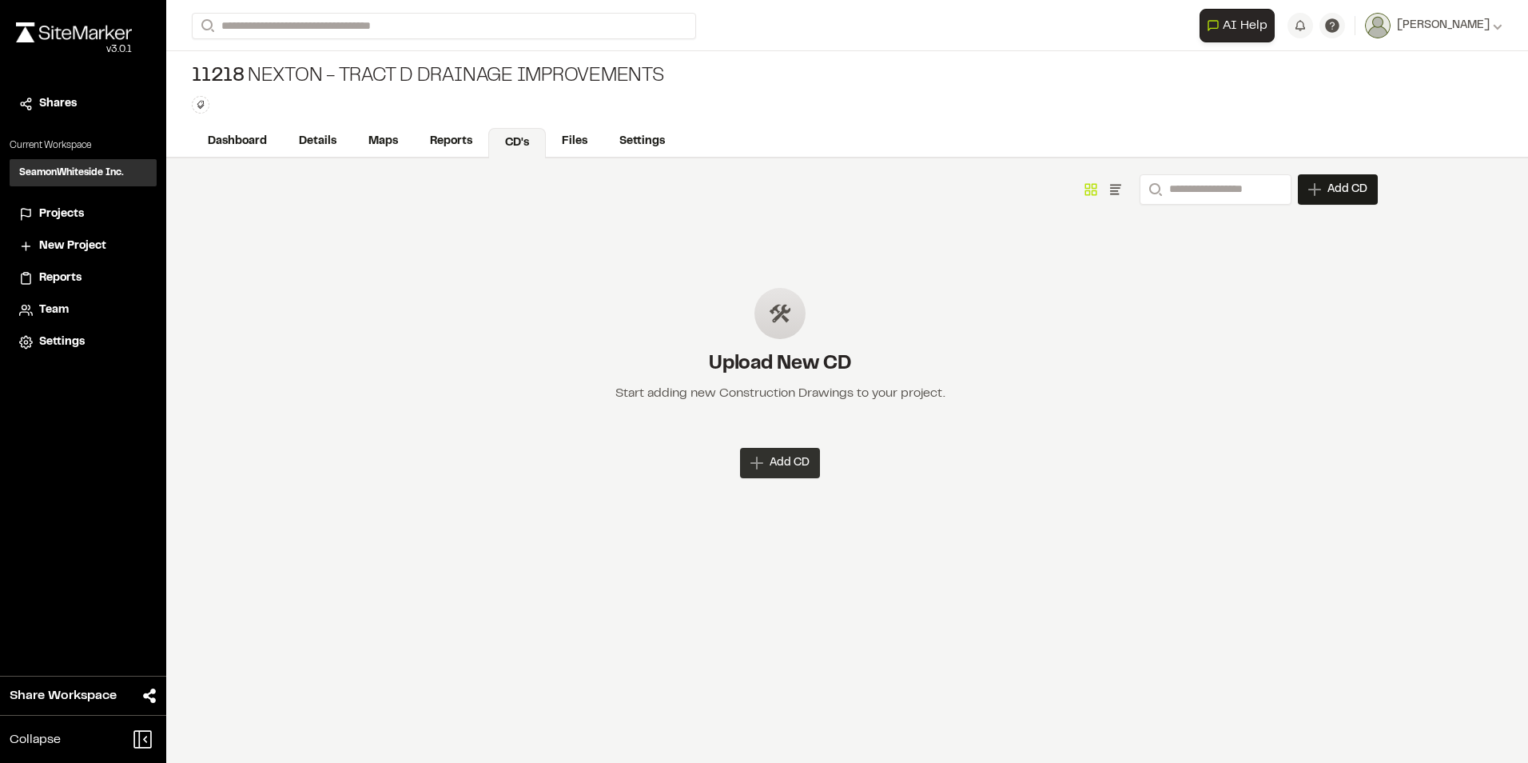
click at [784, 462] on span "Add CD" at bounding box center [790, 463] width 40 height 16
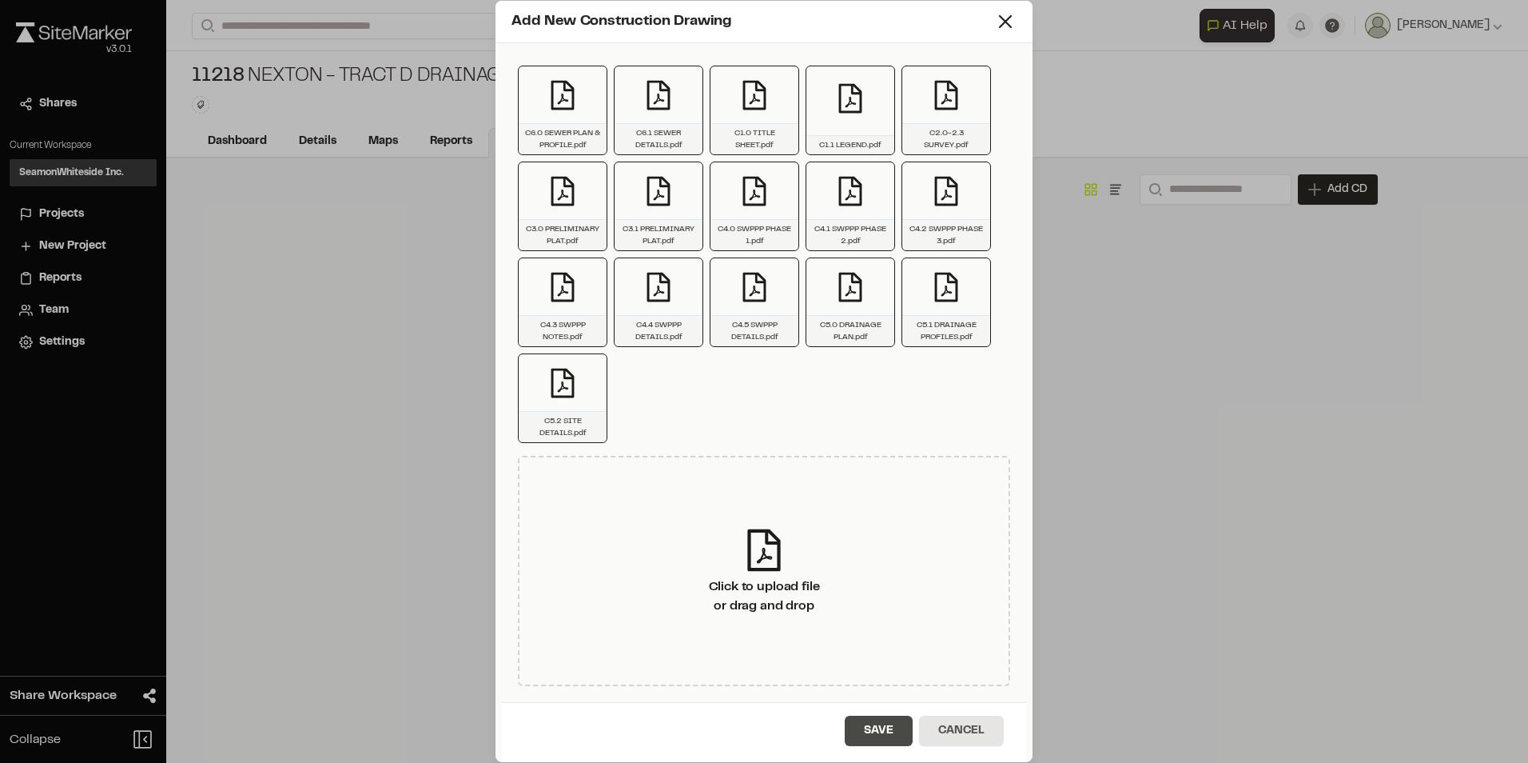
click at [881, 728] on button "Save" at bounding box center [879, 730] width 68 height 30
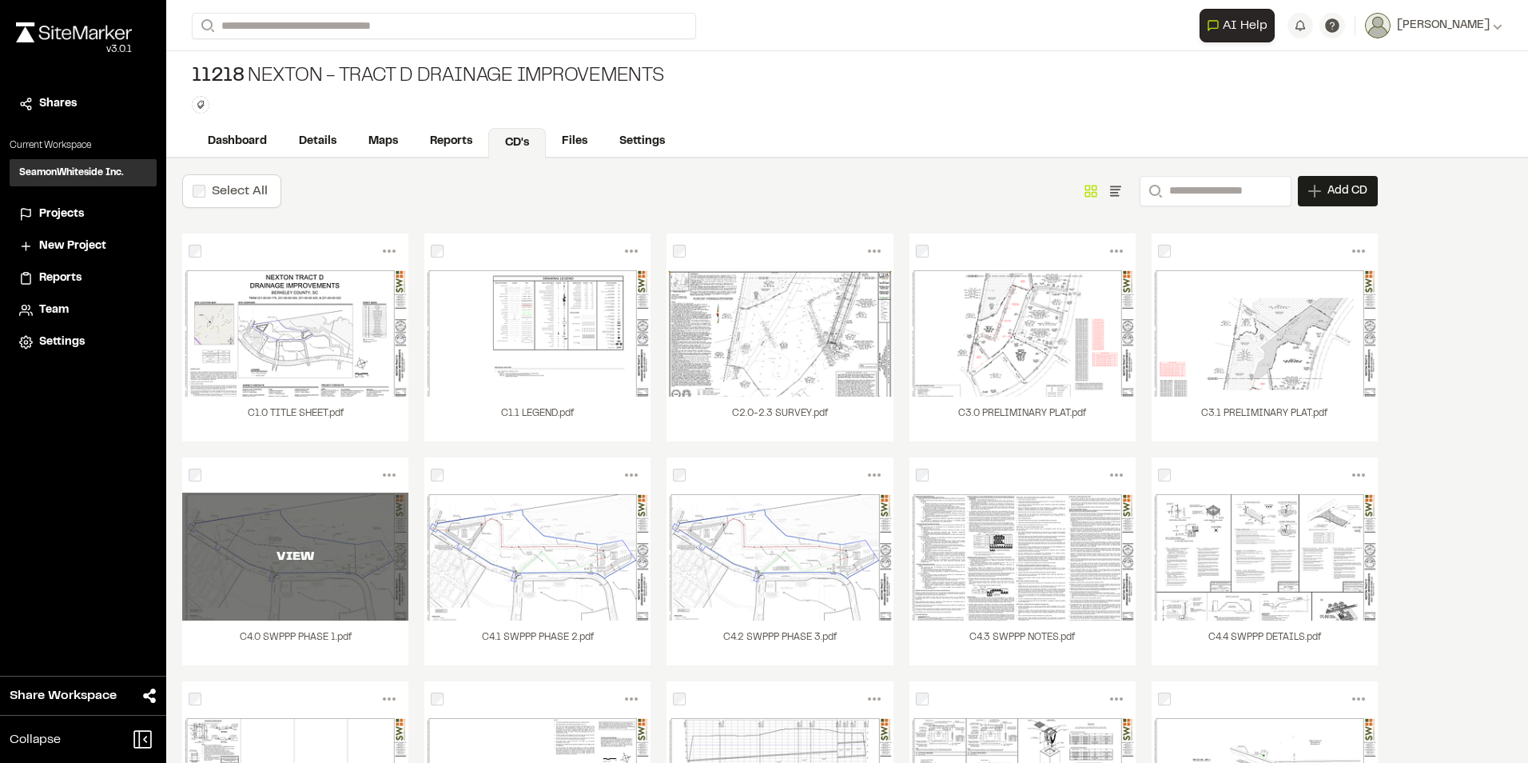
click at [327, 587] on div "VIEW" at bounding box center [295, 556] width 226 height 128
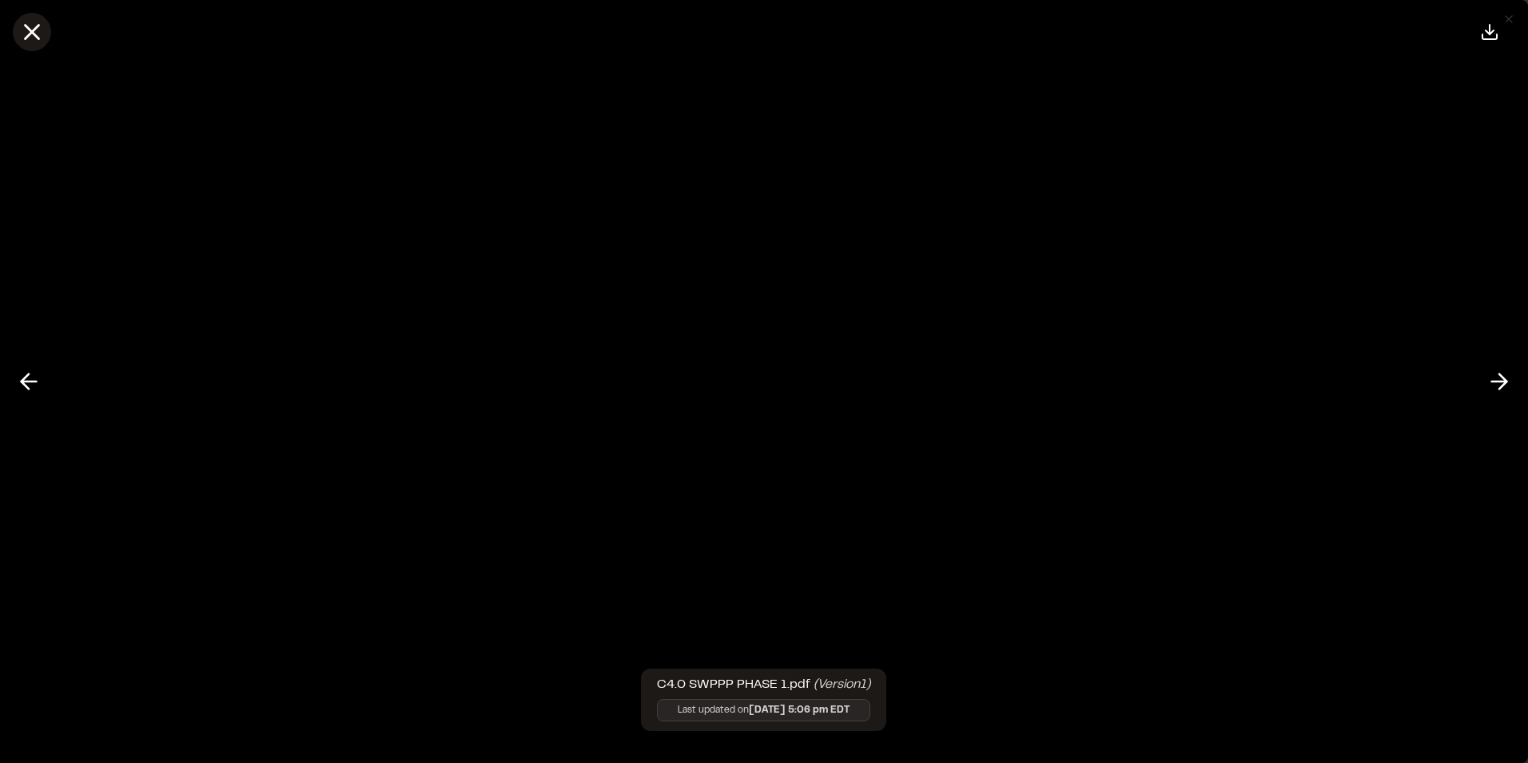
click at [33, 26] on icon at bounding box center [31, 31] width 27 height 27
